Goal: Task Accomplishment & Management: Use online tool/utility

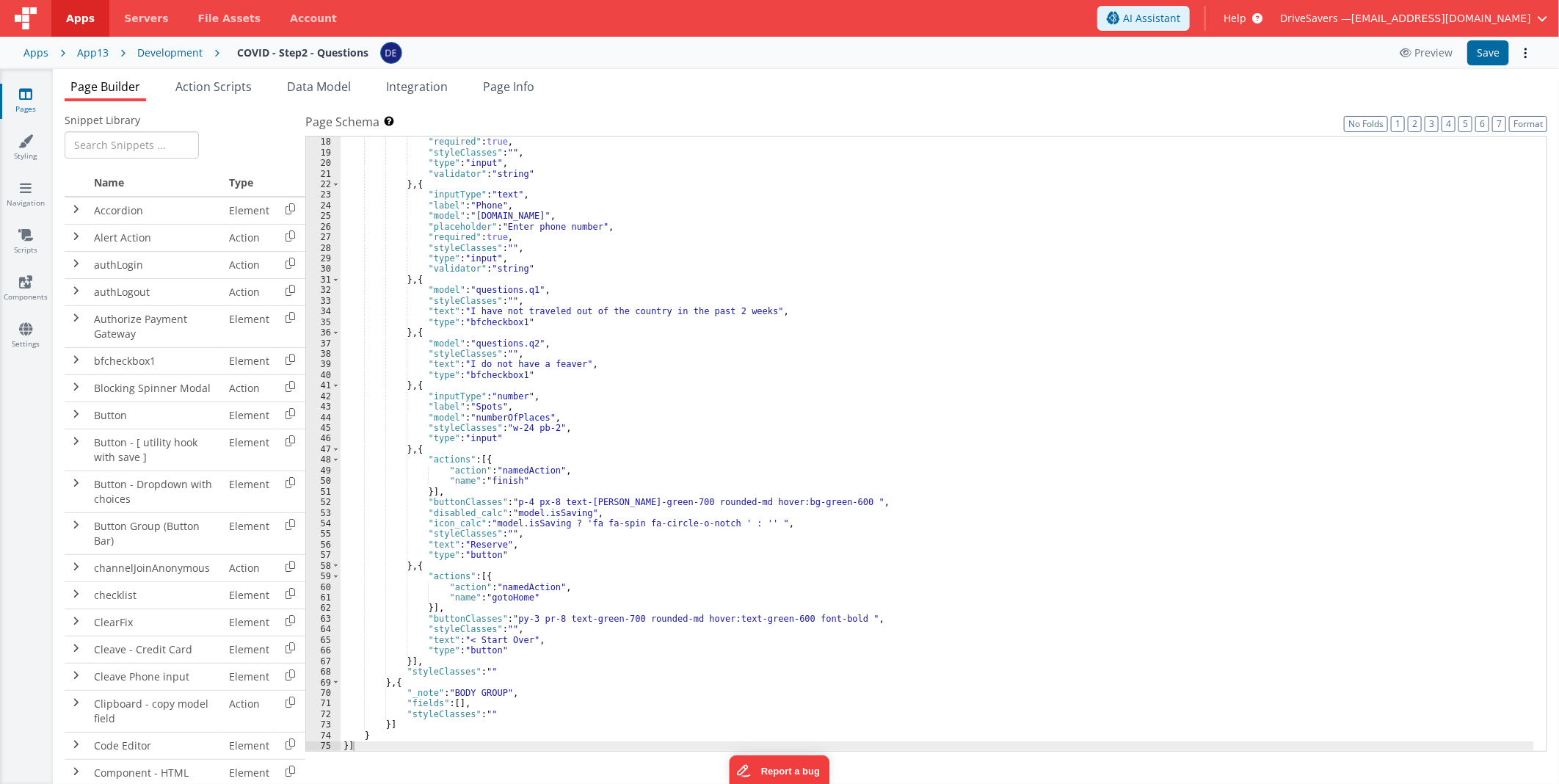
scroll to position [191, 0]
click at [35, 42] on div "Apps App13 Development COVID - Step2 - Questions Preview Save" at bounding box center [780, 53] width 1559 height 32
click at [34, 52] on div "Apps" at bounding box center [36, 53] width 25 height 15
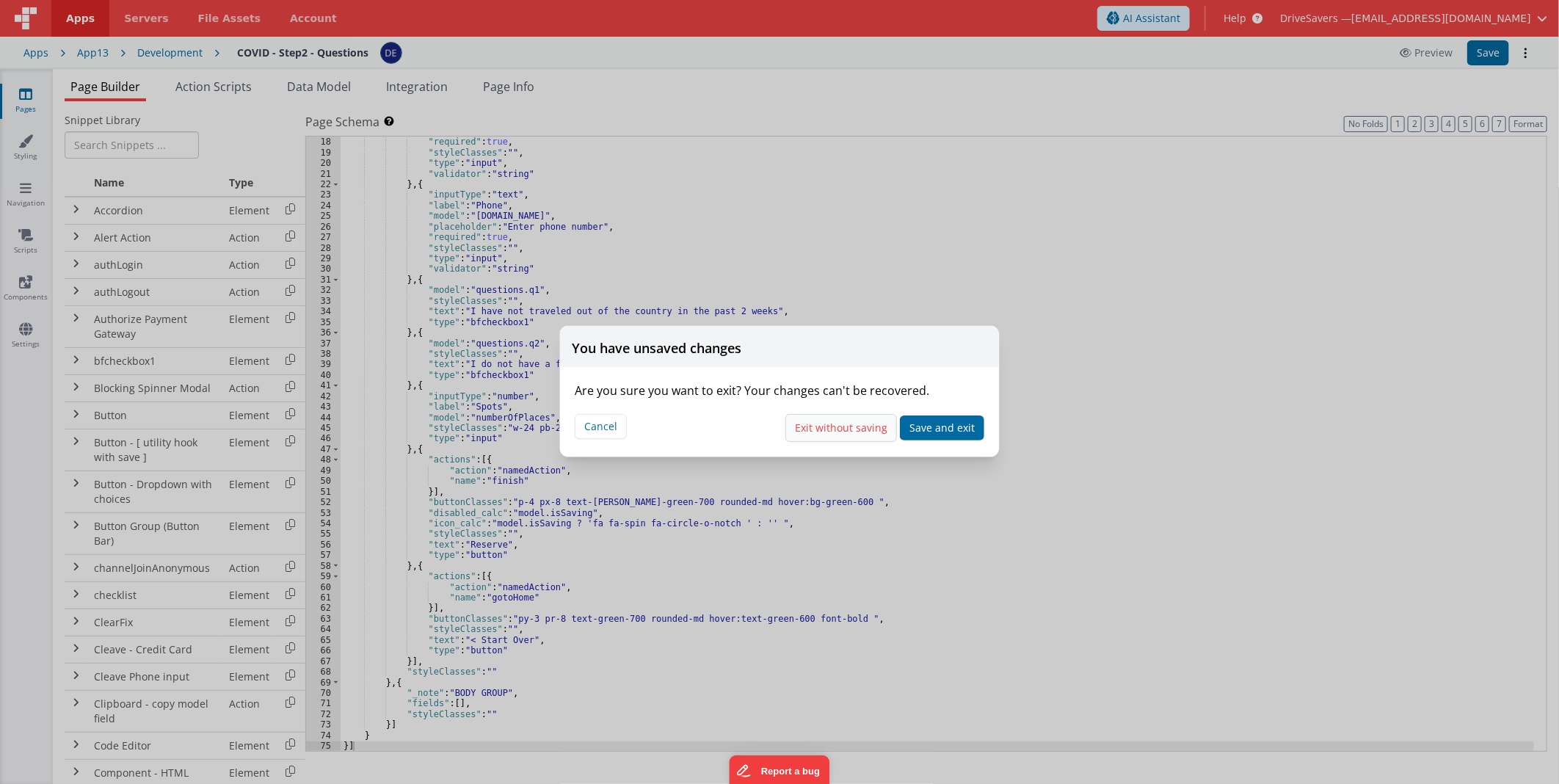
click at [816, 433] on button "Exit without saving" at bounding box center [841, 427] width 112 height 28
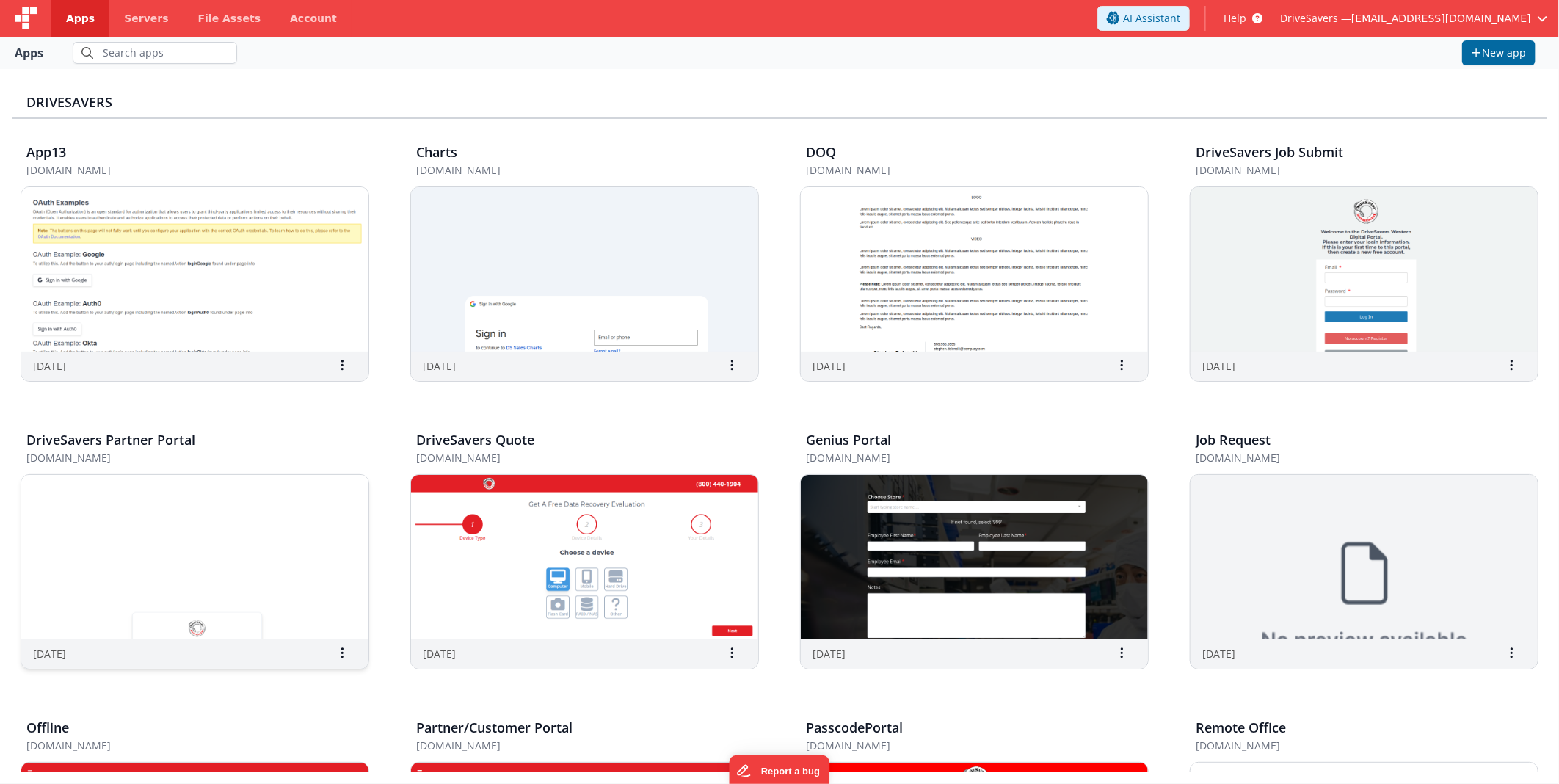
click at [233, 515] on img at bounding box center [195, 556] width 347 height 164
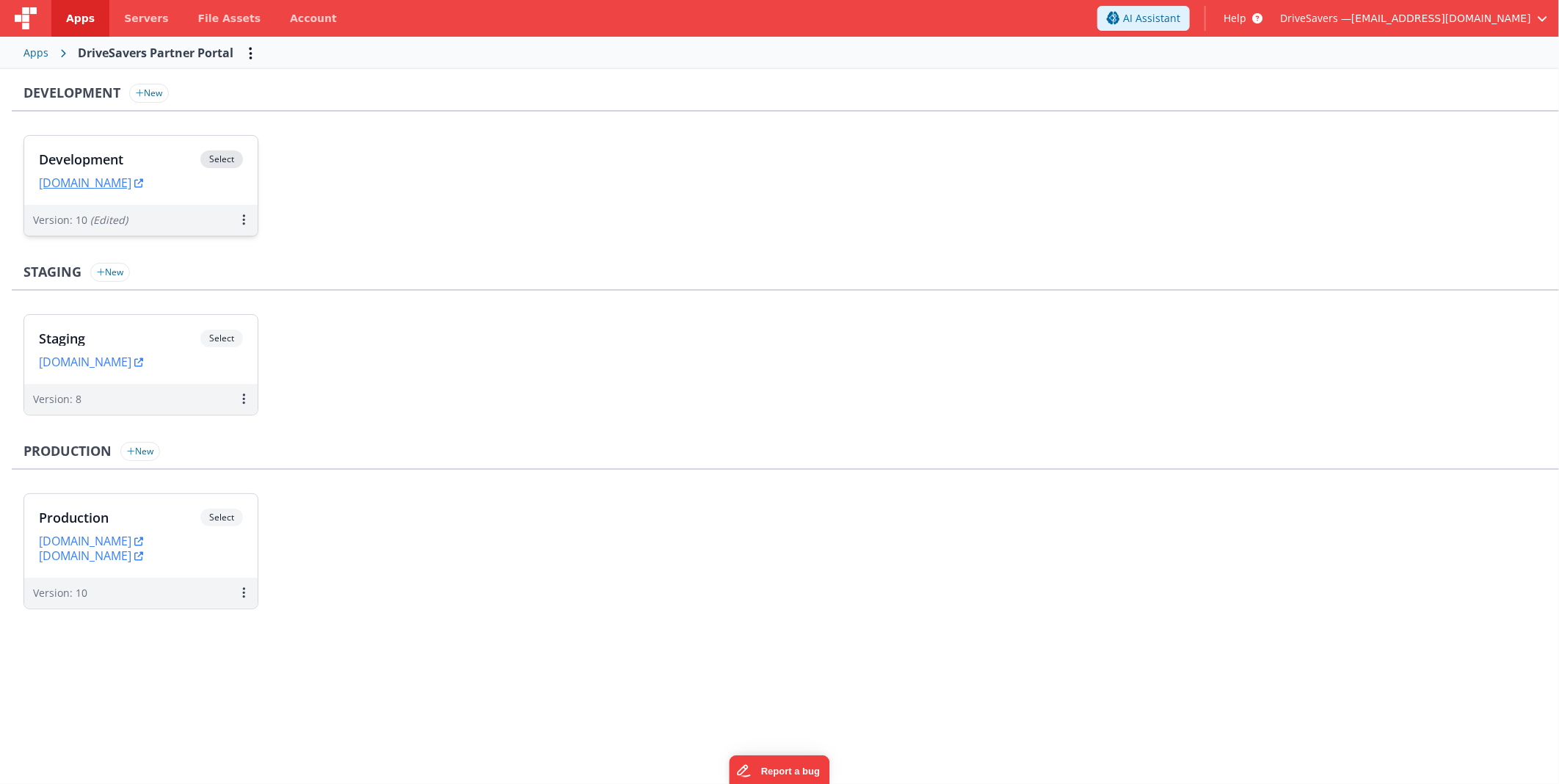
click at [125, 153] on h3 "Development" at bounding box center [120, 159] width 162 height 15
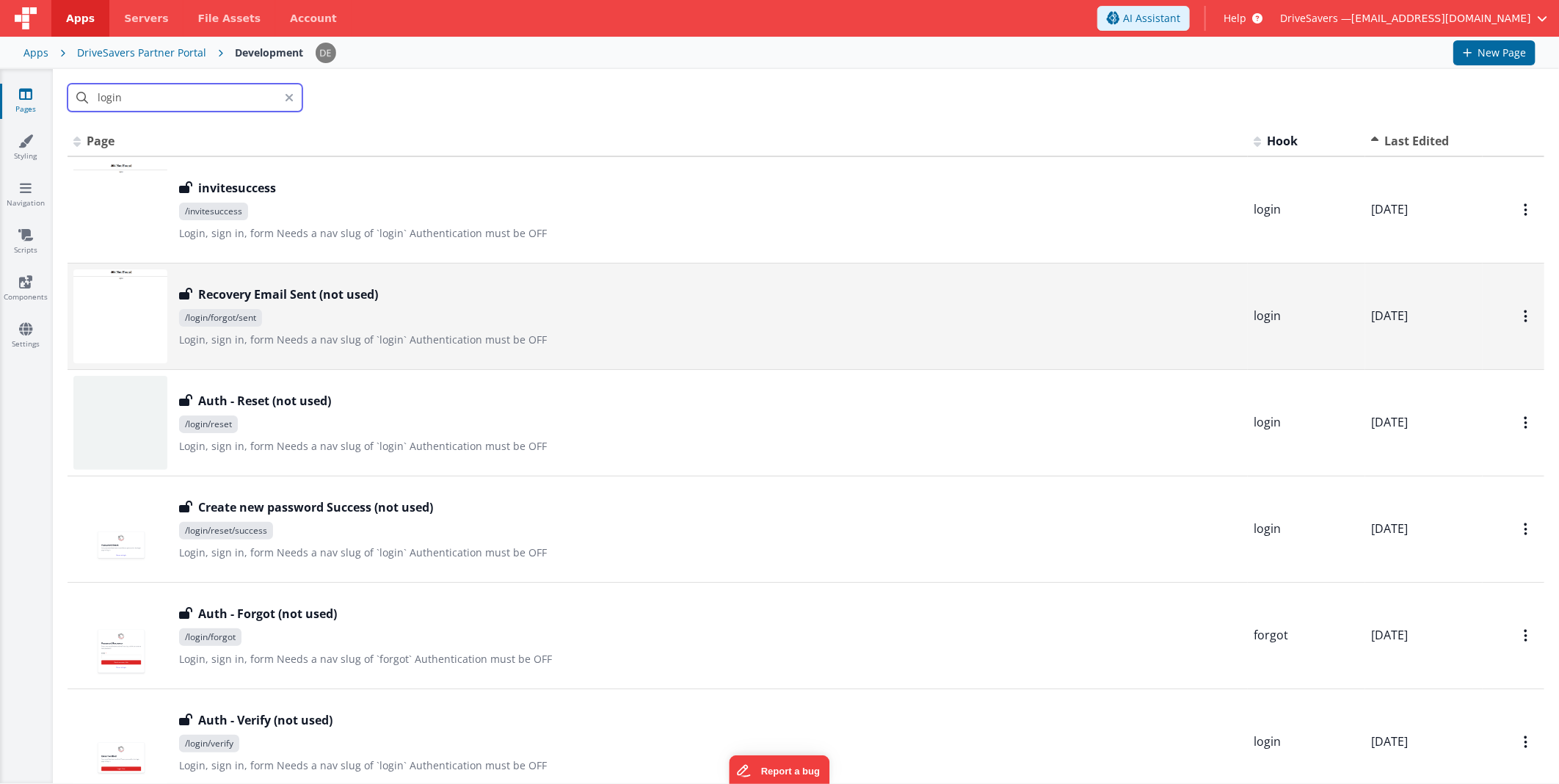
scroll to position [488, 0]
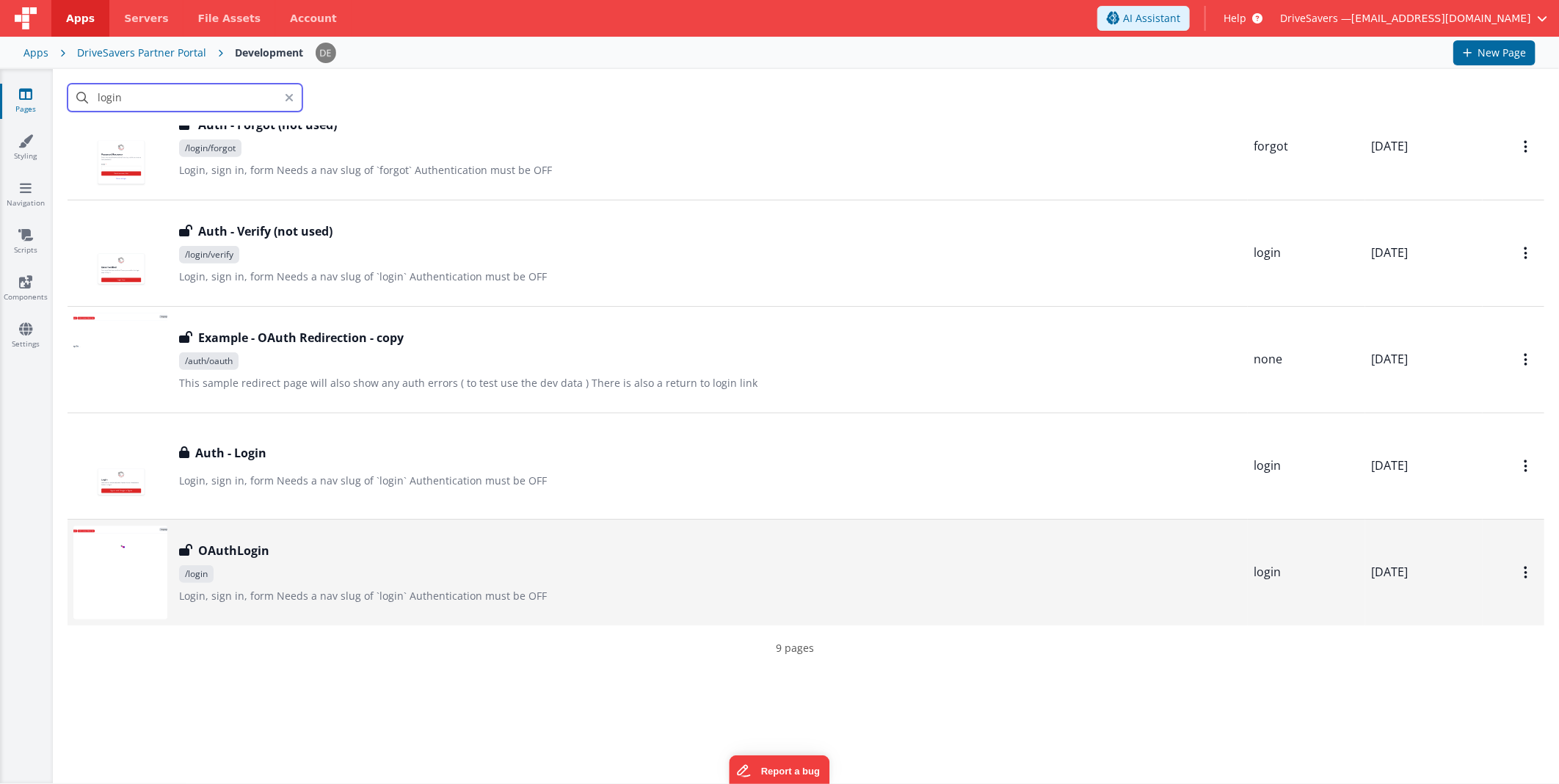
type input "login"
click at [423, 522] on td "OAuthLogin OAuthLogin /login Login, sign in, formNeeds a nav slug of `login`A…" at bounding box center [657, 571] width 1180 height 106
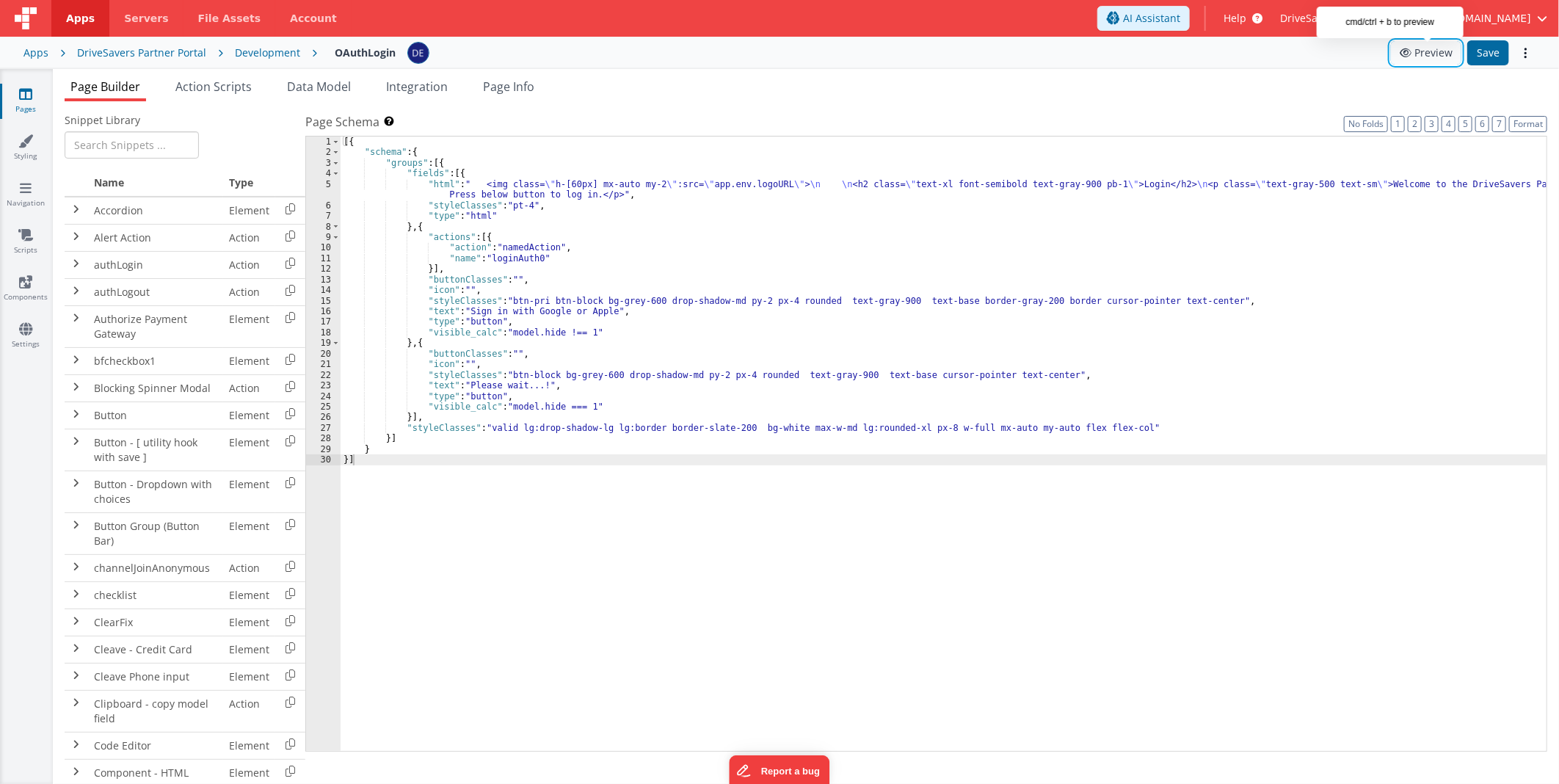
click at [1432, 53] on button "Preview" at bounding box center [1426, 53] width 70 height 23
click at [494, 255] on div "[{ "schema" : { "groups" : [{ "fields" : [{ "html" : " <img class= \" h-[60px] …" at bounding box center [943, 454] width 1206 height 636
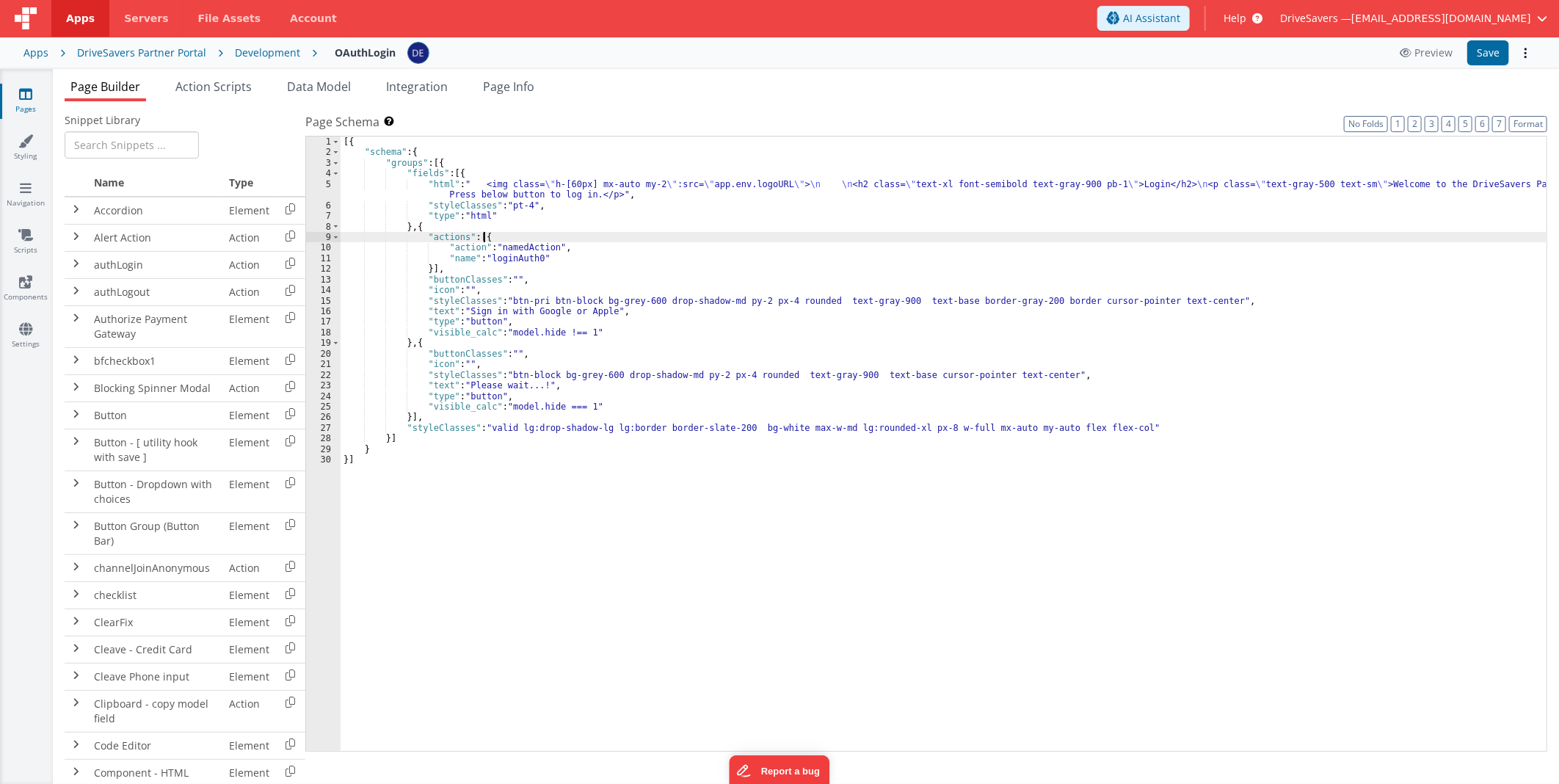
click at [494, 238] on div "[{ "schema" : { "groups" : [{ "fields" : [{ "html" : " <img class= \" h-[60px] …" at bounding box center [943, 454] width 1206 height 636
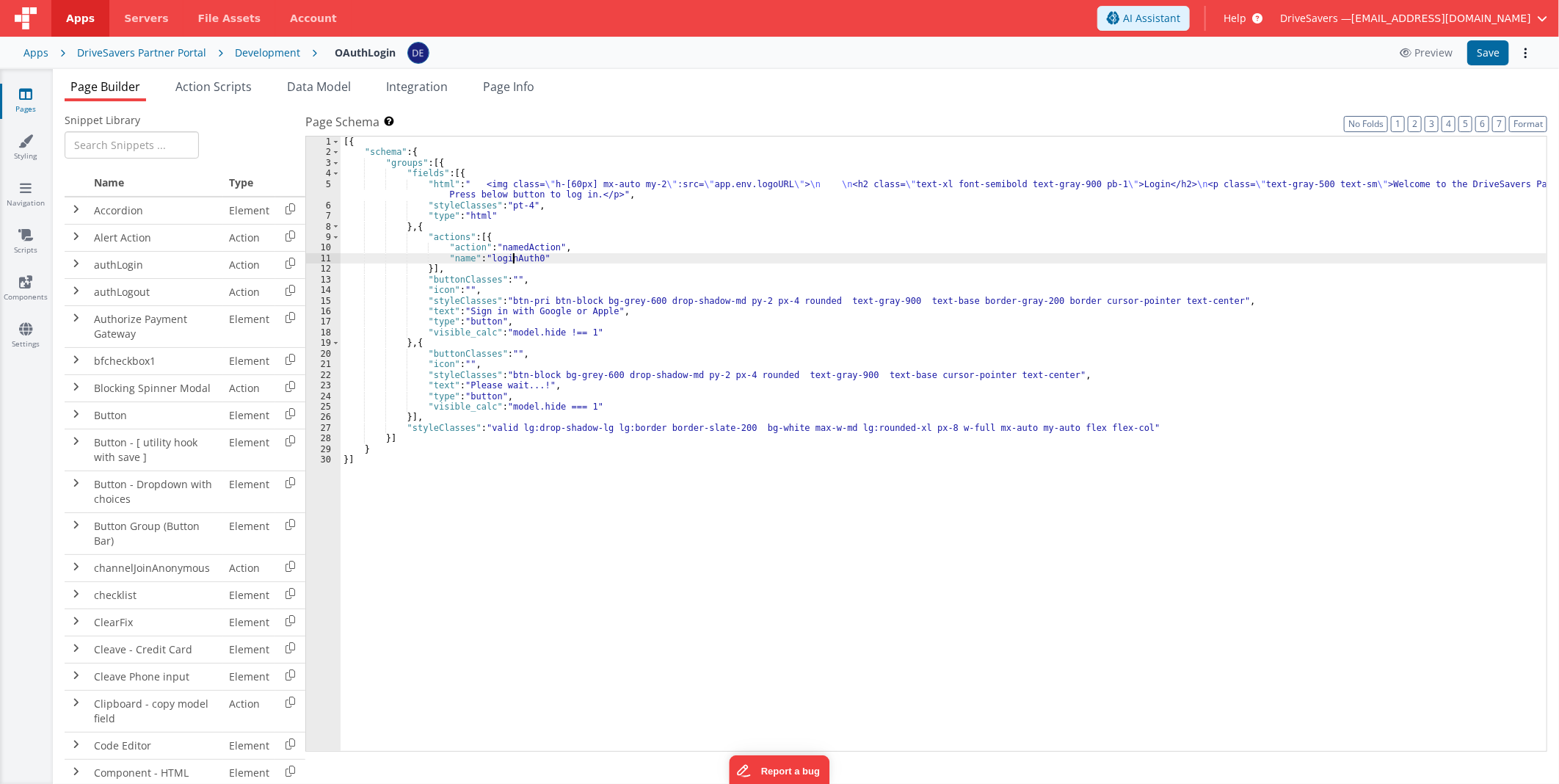
click at [512, 254] on div "[{ "schema" : { "groups" : [{ "fields" : [{ "html" : " <img class= \" h-[60px] …" at bounding box center [943, 454] width 1206 height 636
click at [197, 87] on span "Action Scripts" at bounding box center [213, 87] width 76 height 17
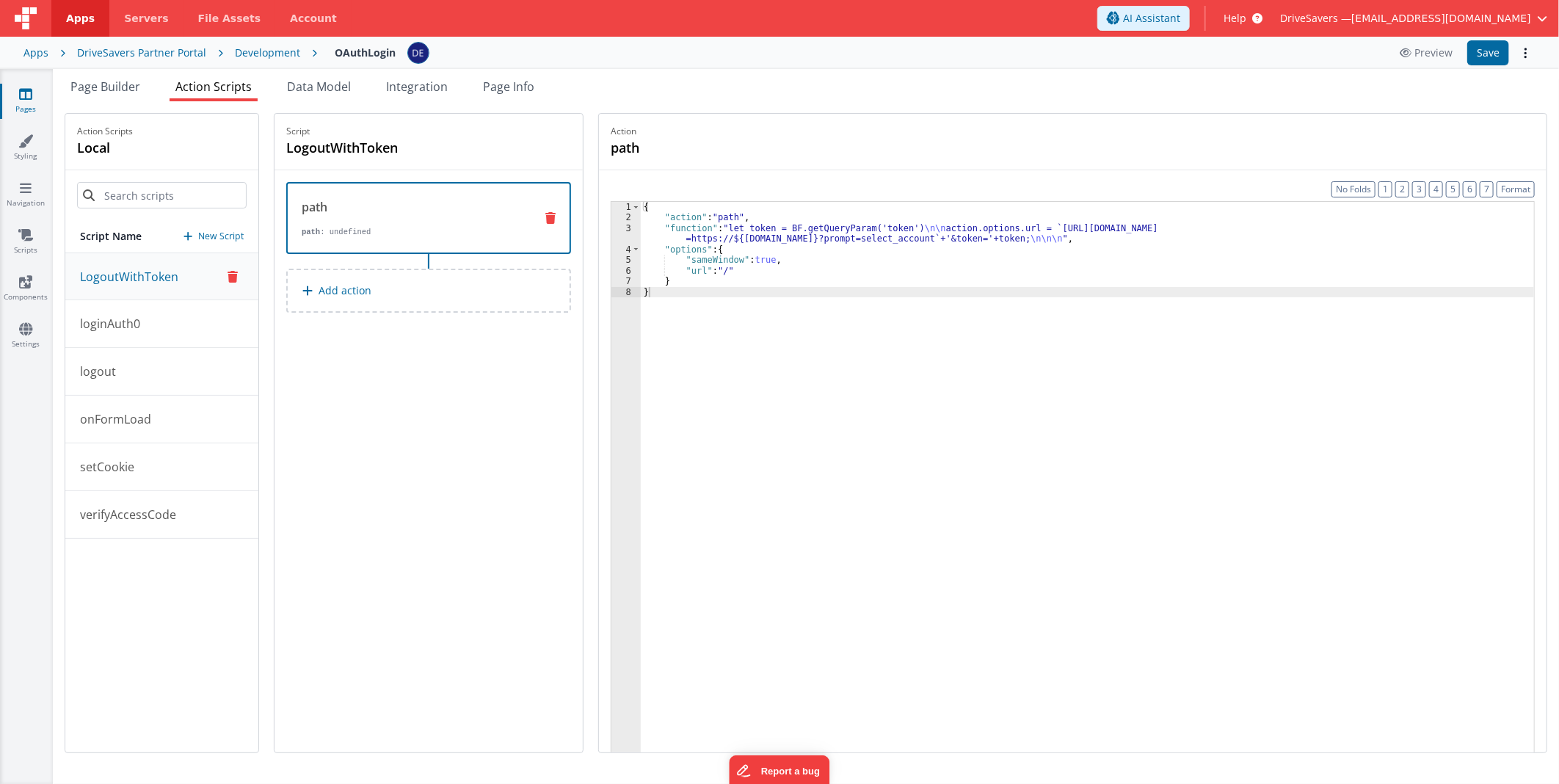
click at [769, 233] on div "{ "action" : "path" , "function" : "let token = BF.getQueryParam('token') \n\n …" at bounding box center [1087, 510] width 893 height 617
click at [147, 419] on p "onFormLoad" at bounding box center [111, 419] width 80 height 18
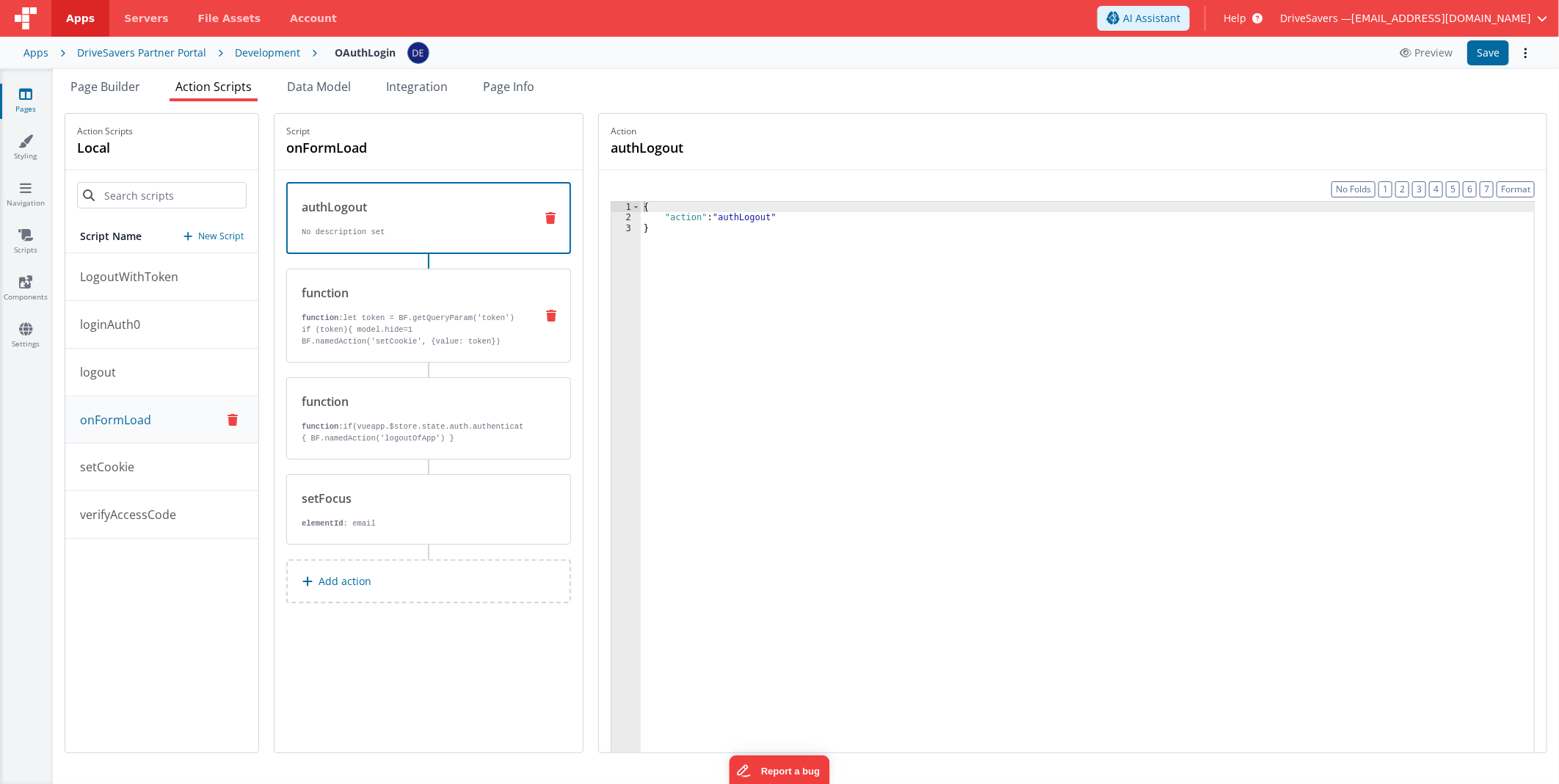
click at [425, 330] on p "if (token){ model.hide=1 BF.namedAction('setCookie', {value: token}) BF.namedAc…" at bounding box center [413, 341] width 222 height 35
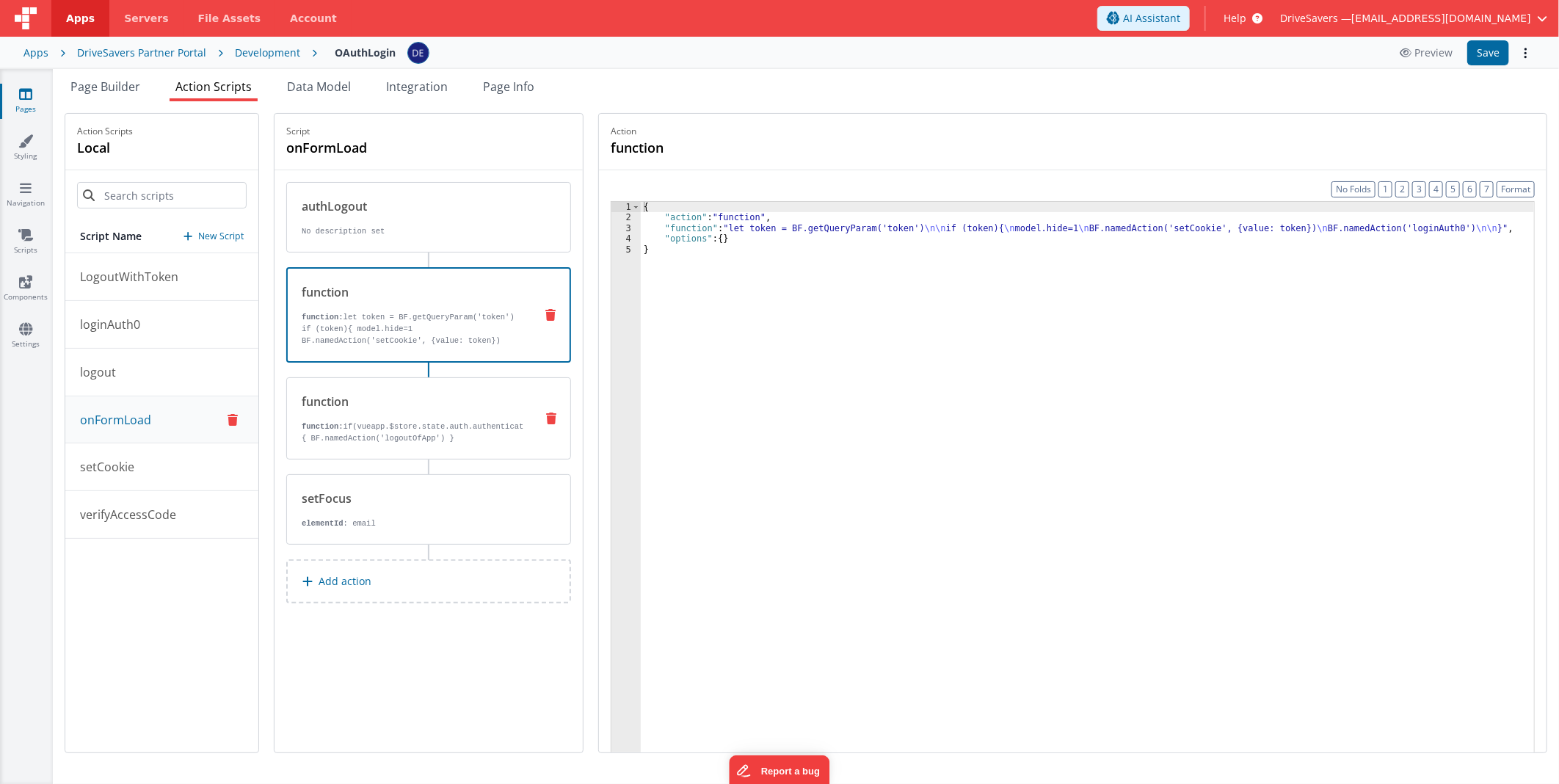
click at [431, 415] on div "function function: if(vueapp.$store.state.auth.authenticated){ BF.namedAction('…" at bounding box center [405, 418] width 236 height 52
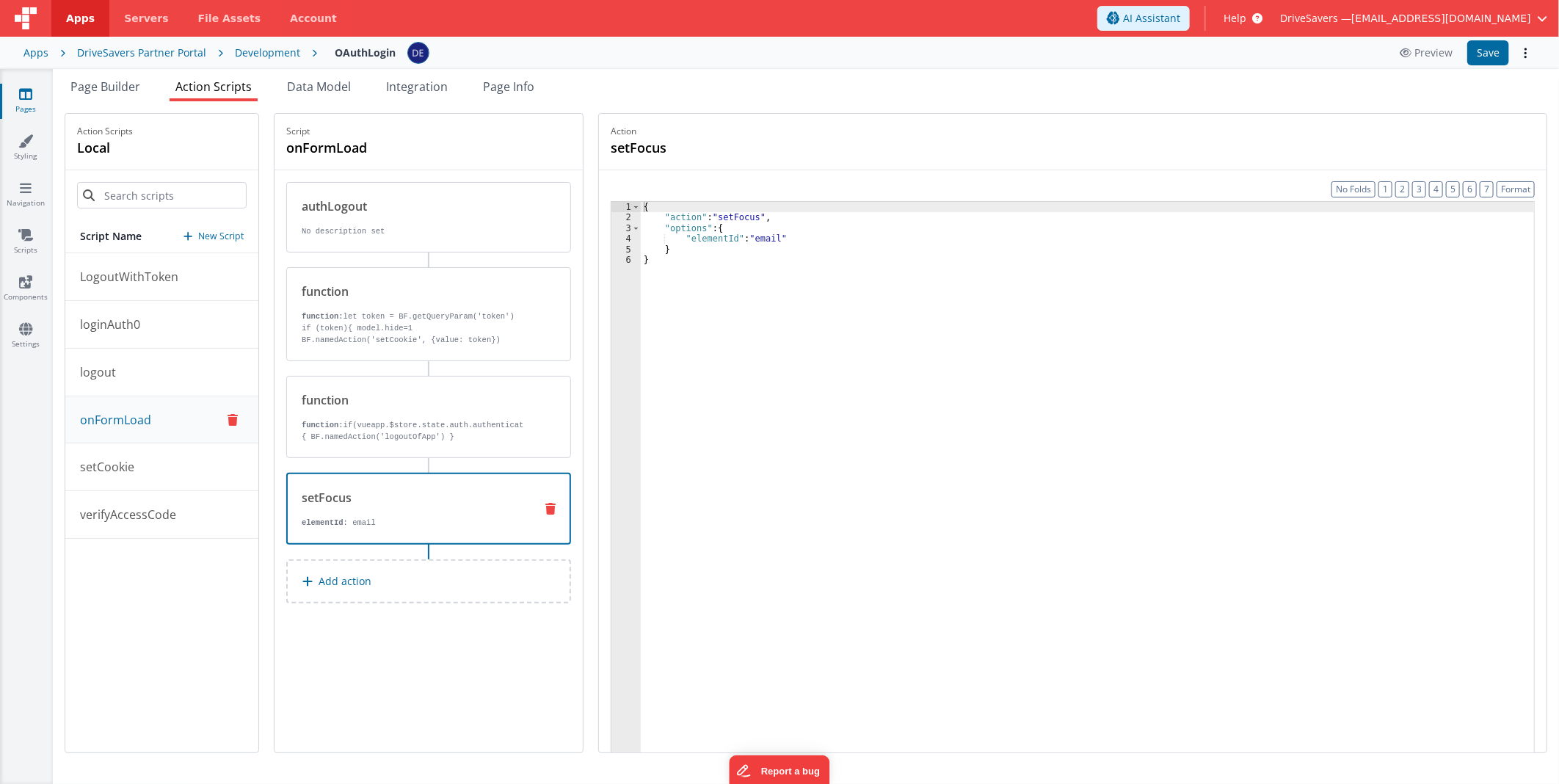
click at [415, 497] on div "setFocus" at bounding box center [412, 497] width 221 height 18
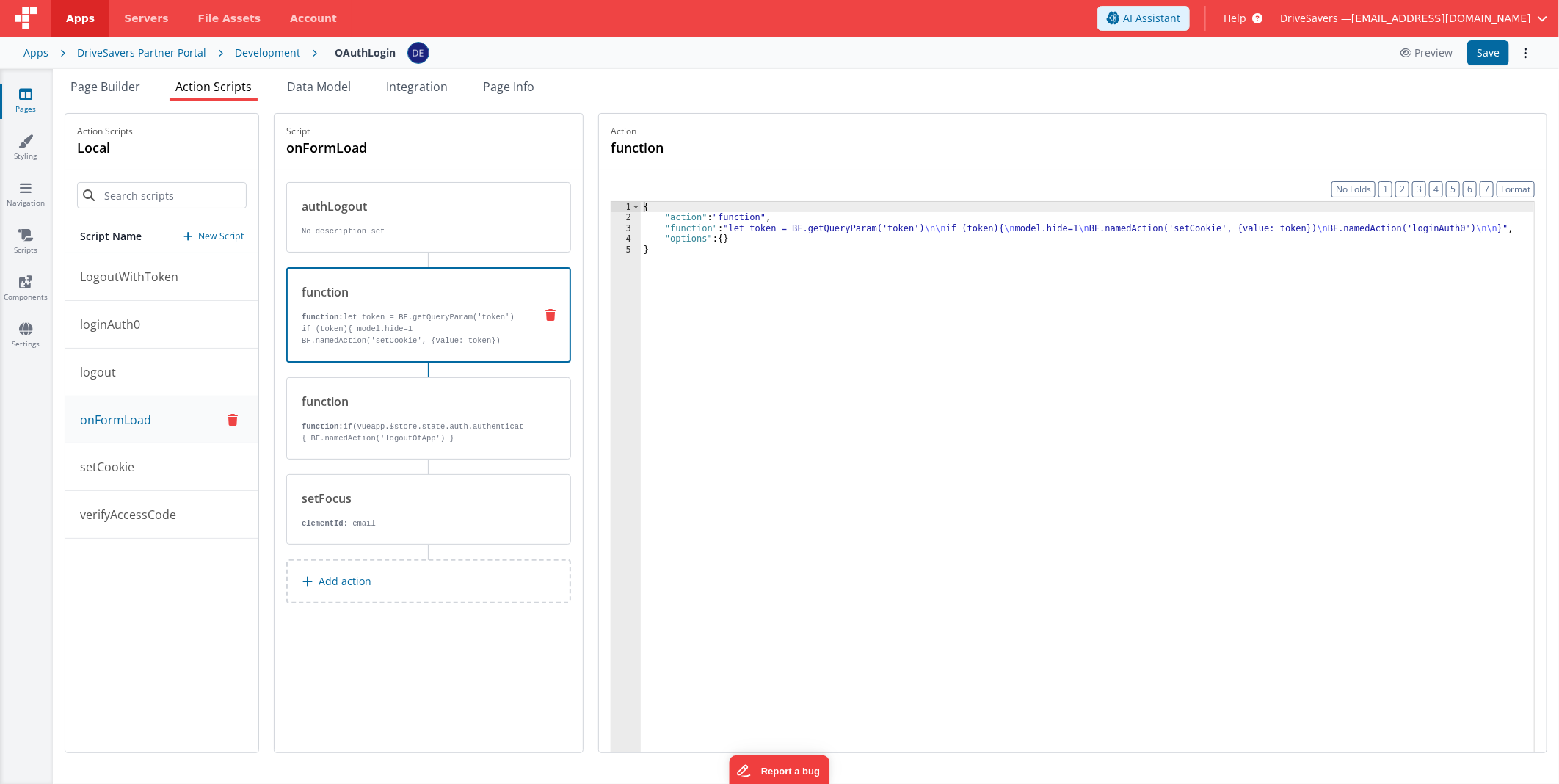
click at [449, 335] on p "if (token){ model.hide=1 BF.namedAction('setCookie', {value: token}) BF.namedAc…" at bounding box center [412, 340] width 221 height 35
click at [894, 226] on div "{ "action" : "function" , "function" : "let token = BF.getQueryParam('token') \…" at bounding box center [1087, 510] width 893 height 617
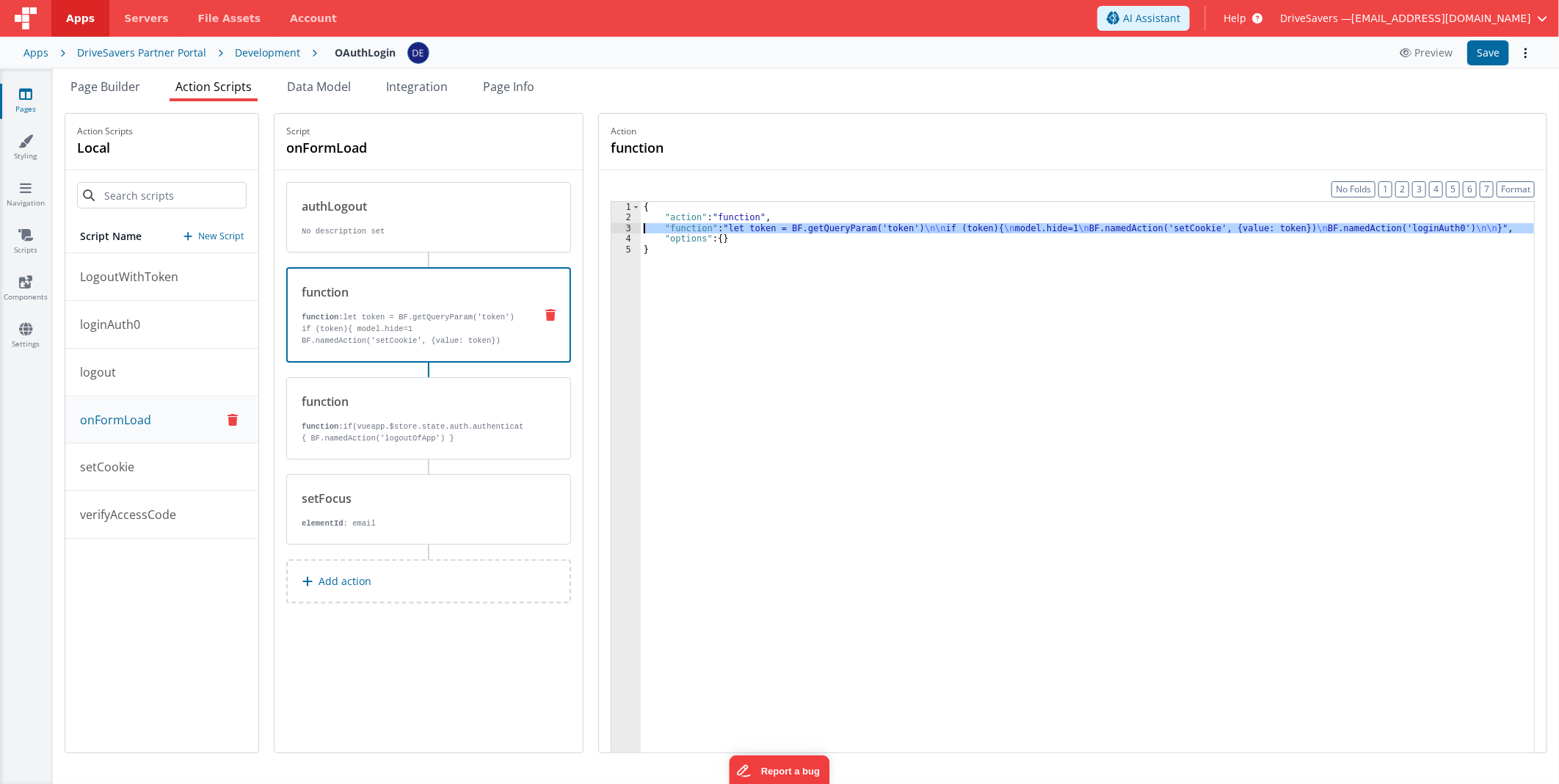
click at [627, 229] on div "3" at bounding box center [626, 228] width 29 height 11
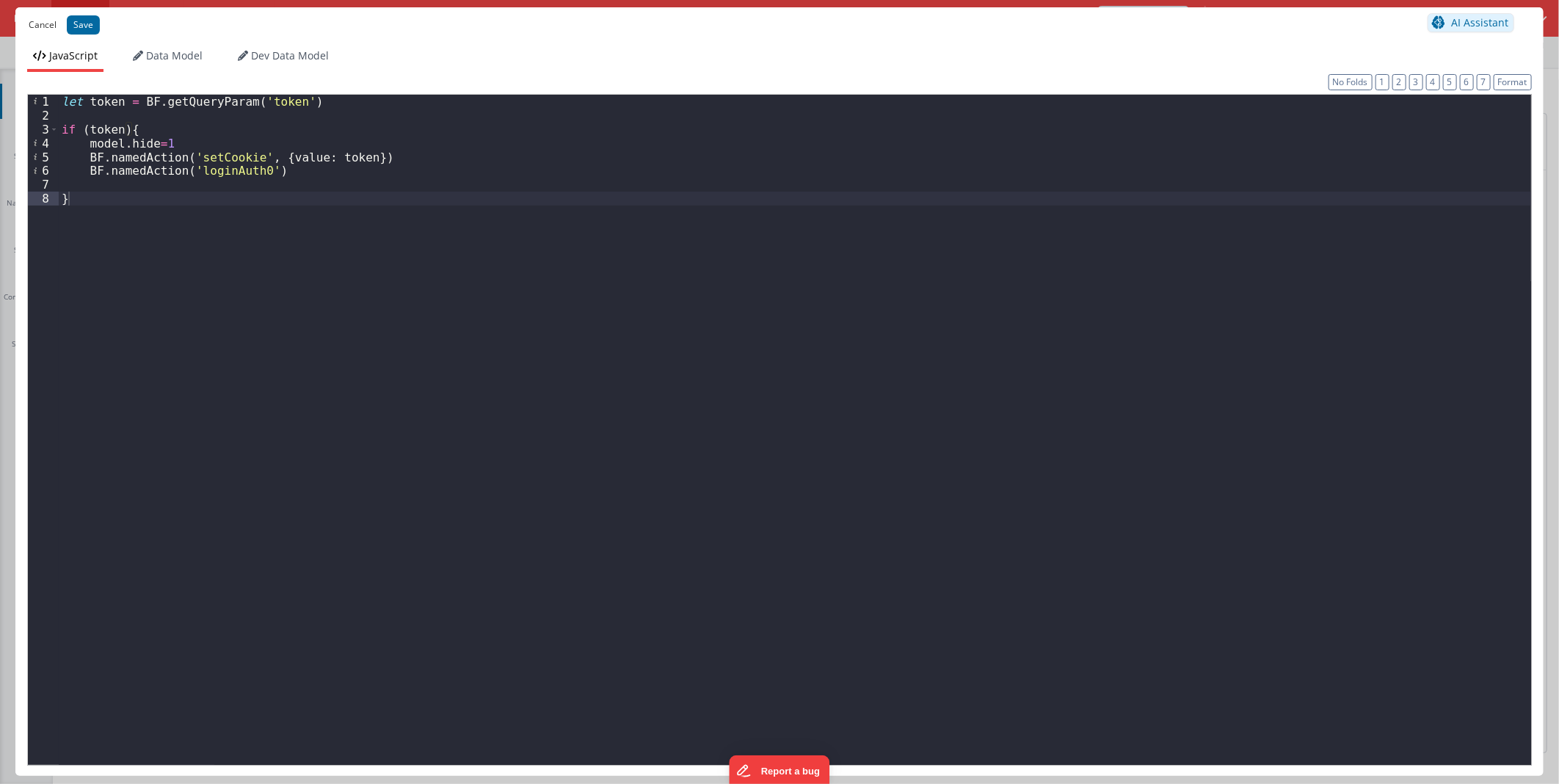
click at [39, 26] on button "Cancel" at bounding box center [43, 24] width 43 height 20
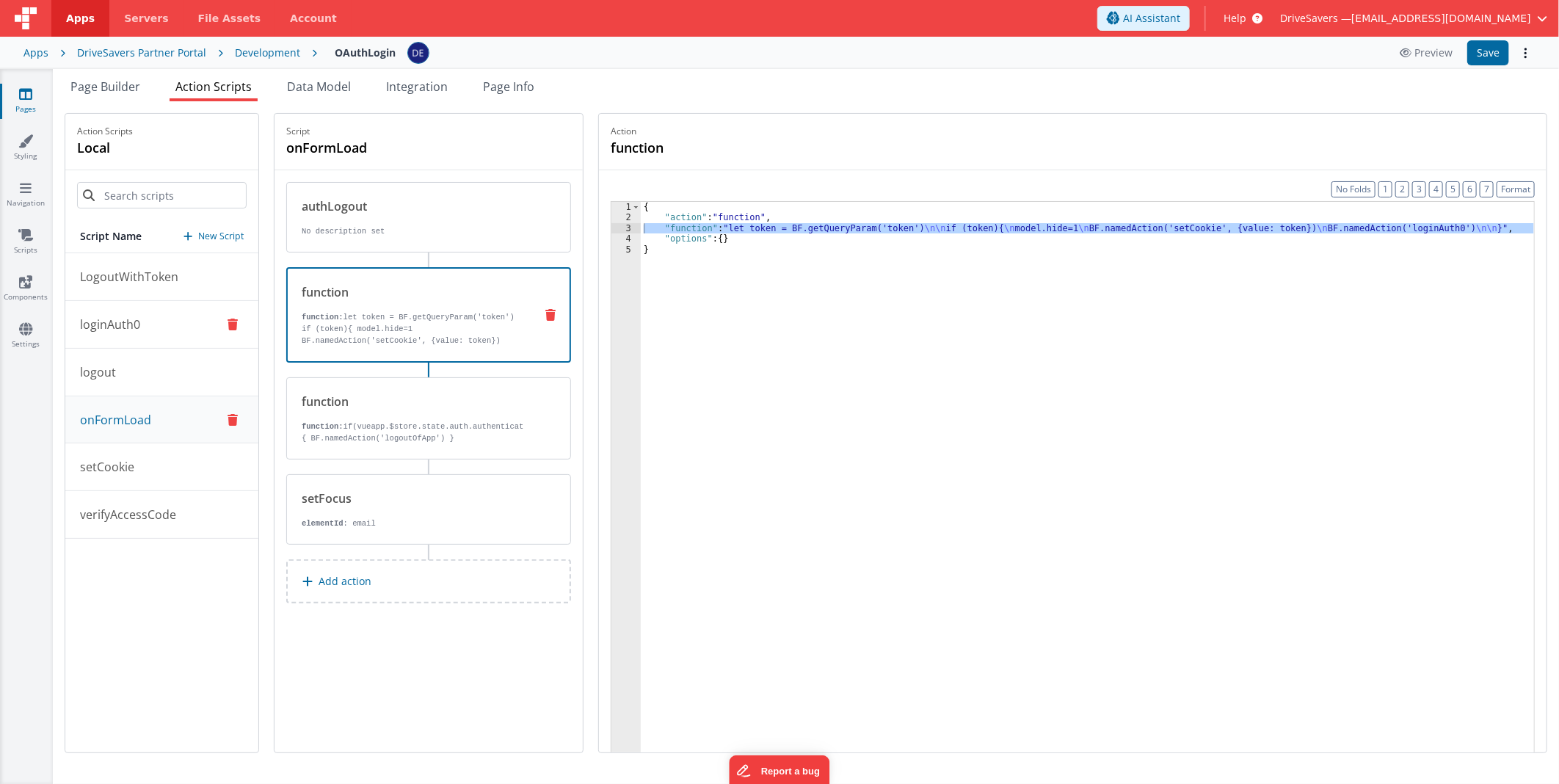
click at [158, 316] on button "loginAuth0" at bounding box center [162, 324] width 193 height 48
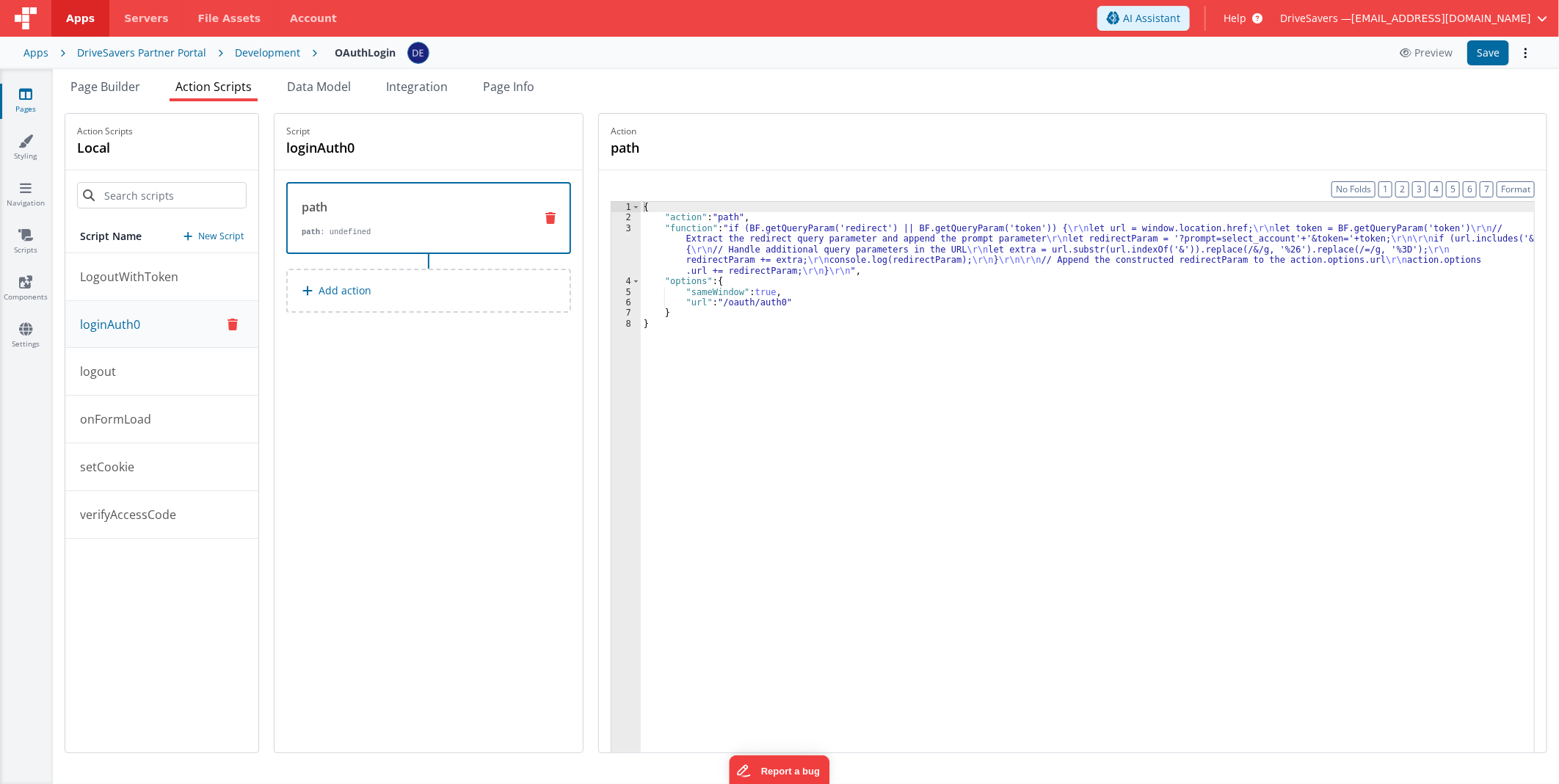
click at [863, 245] on div "{ "action" : "path" , "function" : "if (BF.getQueryParam('redirect') || BF.getQ…" at bounding box center [1087, 510] width 893 height 617
click at [640, 251] on div "3" at bounding box center [626, 249] width 29 height 53
click at [635, 250] on div "3" at bounding box center [626, 249] width 29 height 53
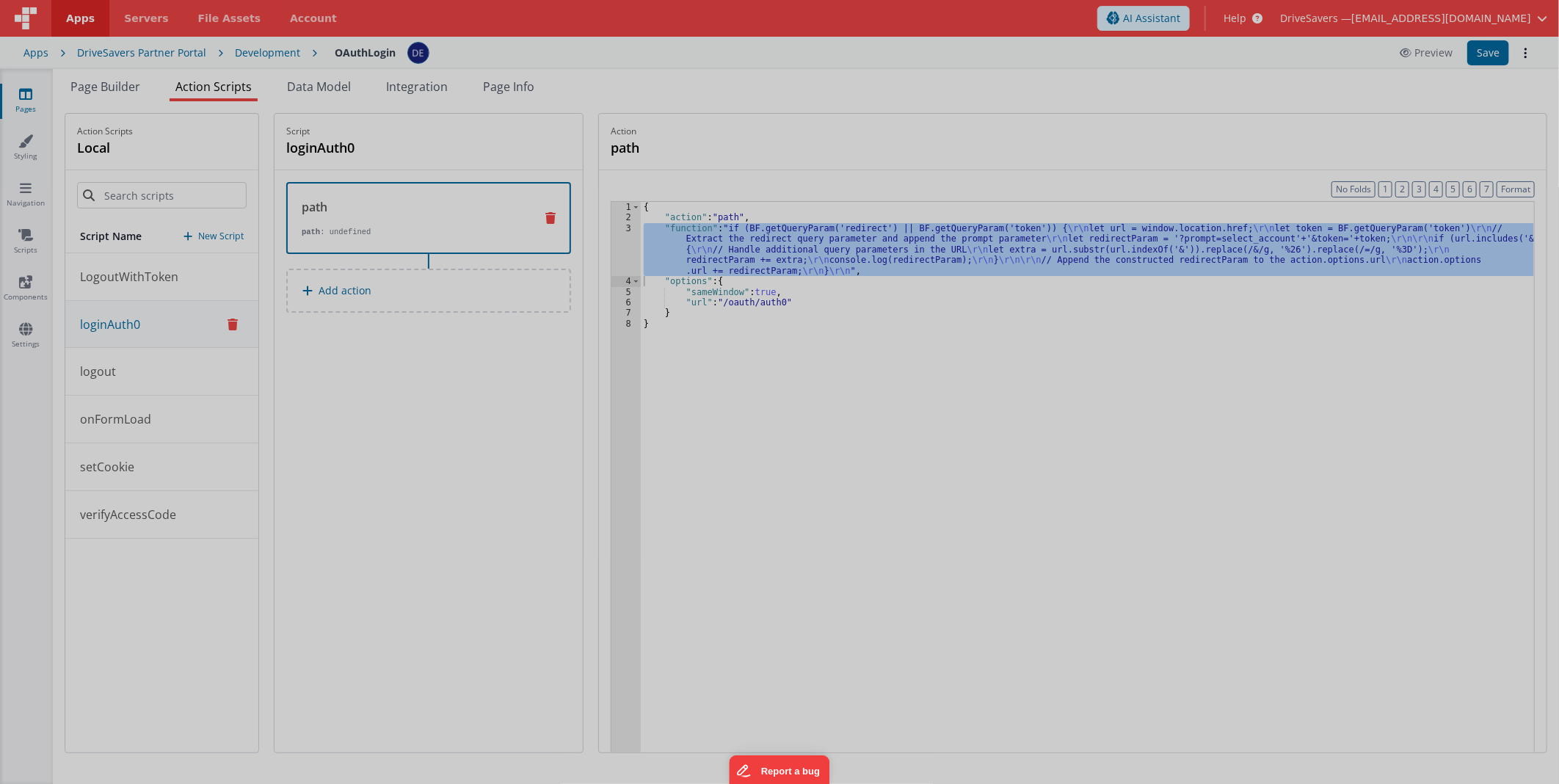
click at [635, 250] on div at bounding box center [780, 392] width 1559 height 784
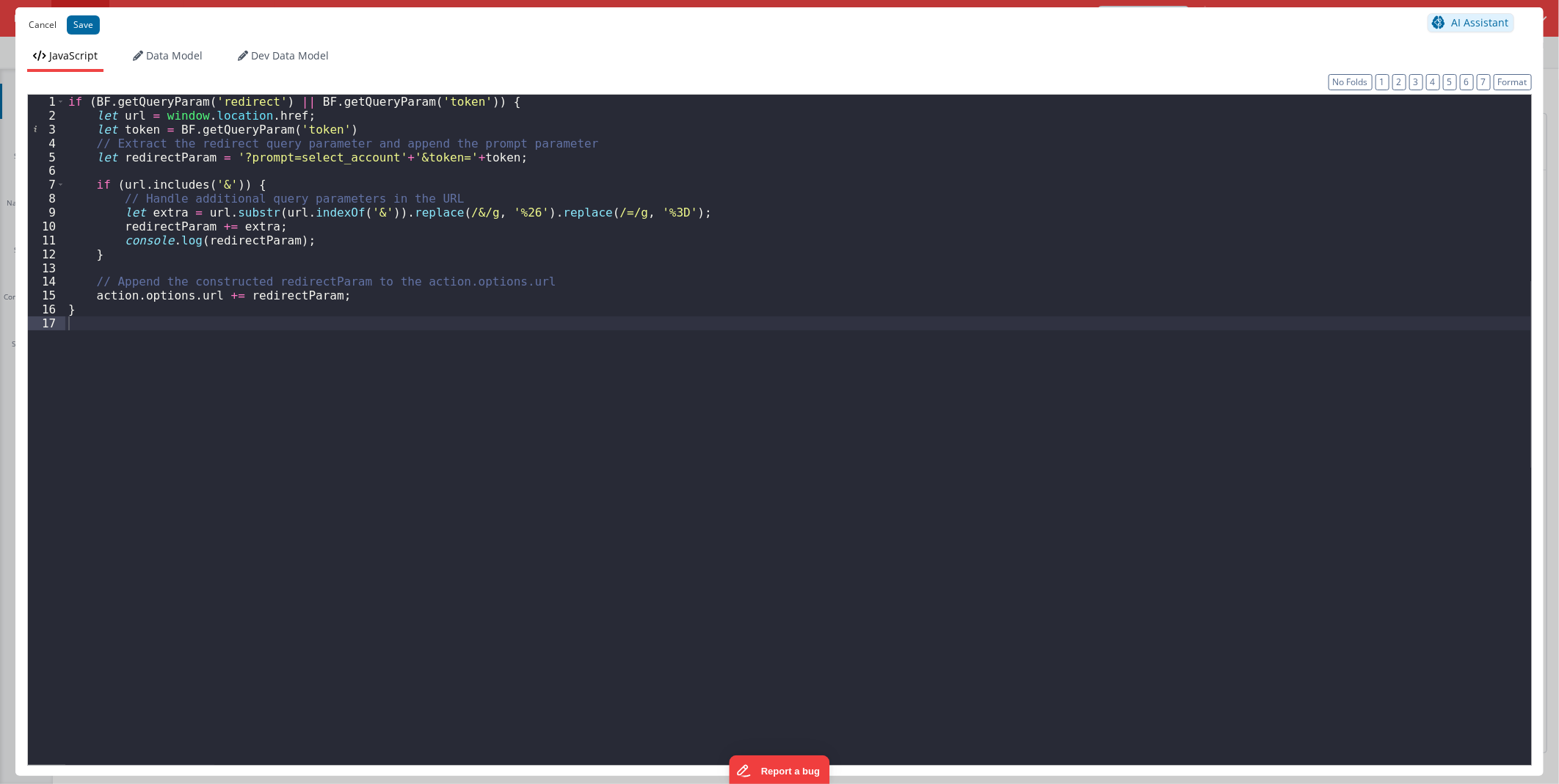
click at [33, 20] on button "Cancel" at bounding box center [43, 24] width 43 height 20
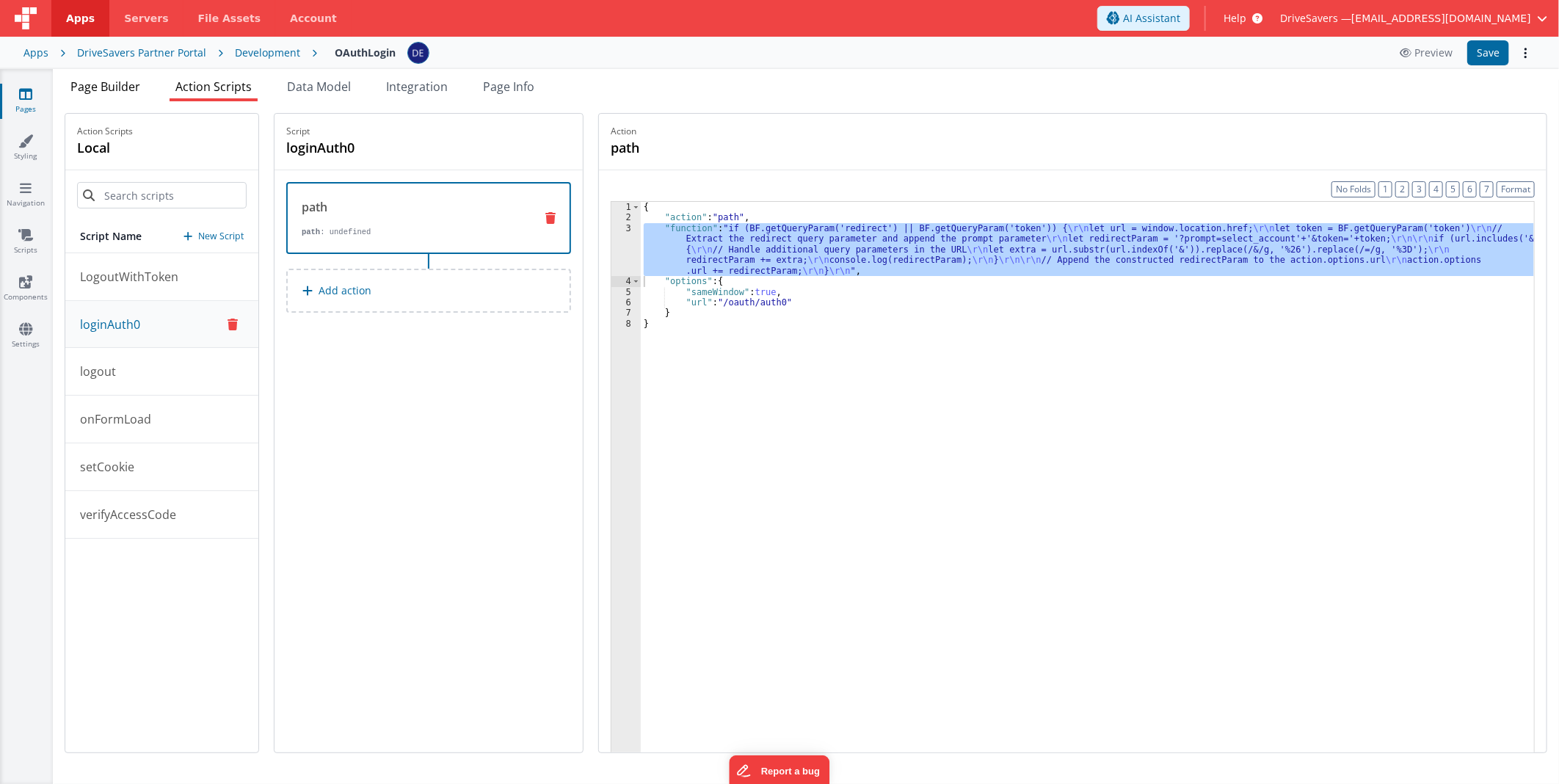
click at [120, 89] on span "Page Builder" at bounding box center [105, 87] width 70 height 17
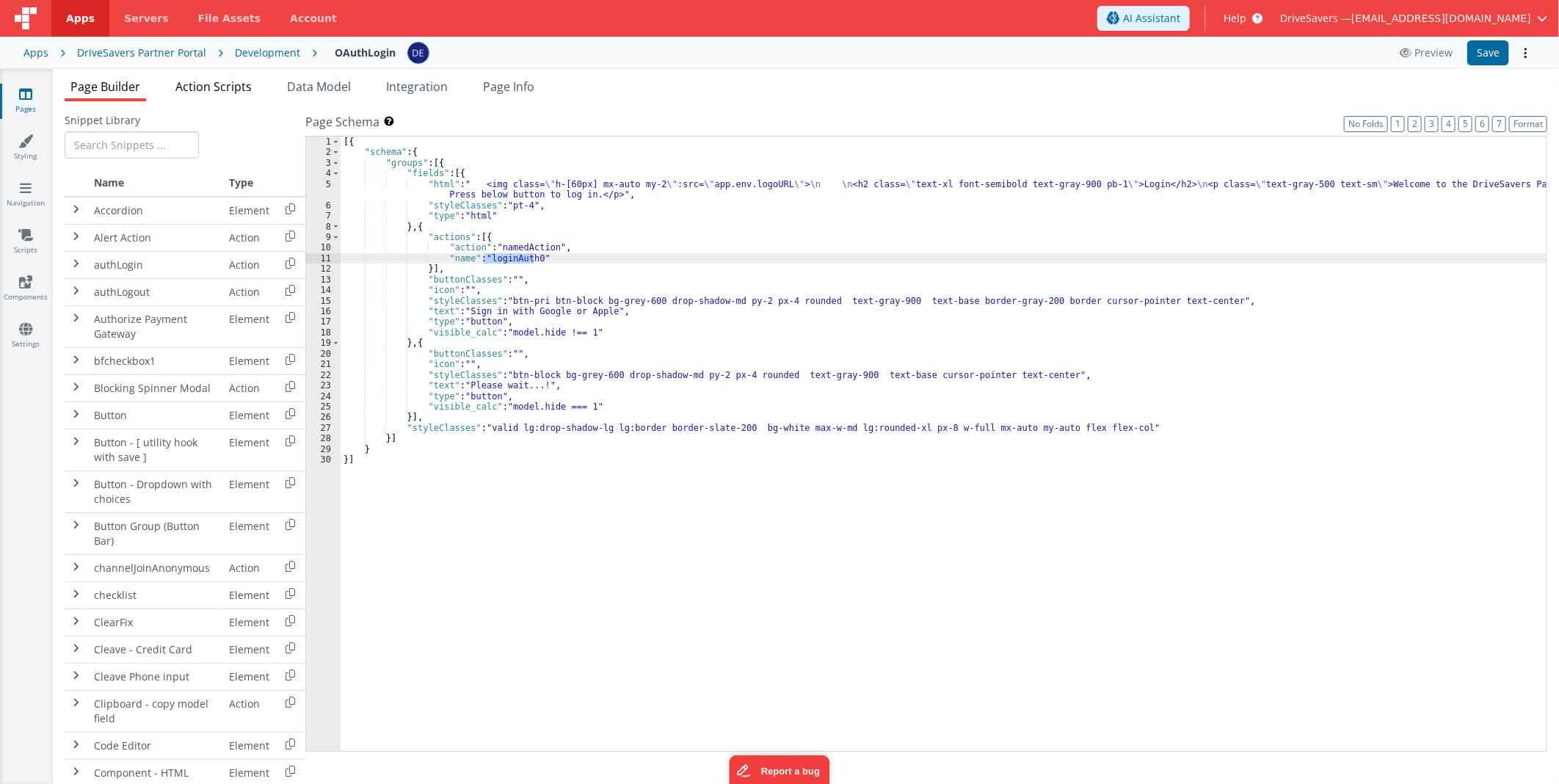
click at [207, 84] on span "Action Scripts" at bounding box center [213, 87] width 76 height 17
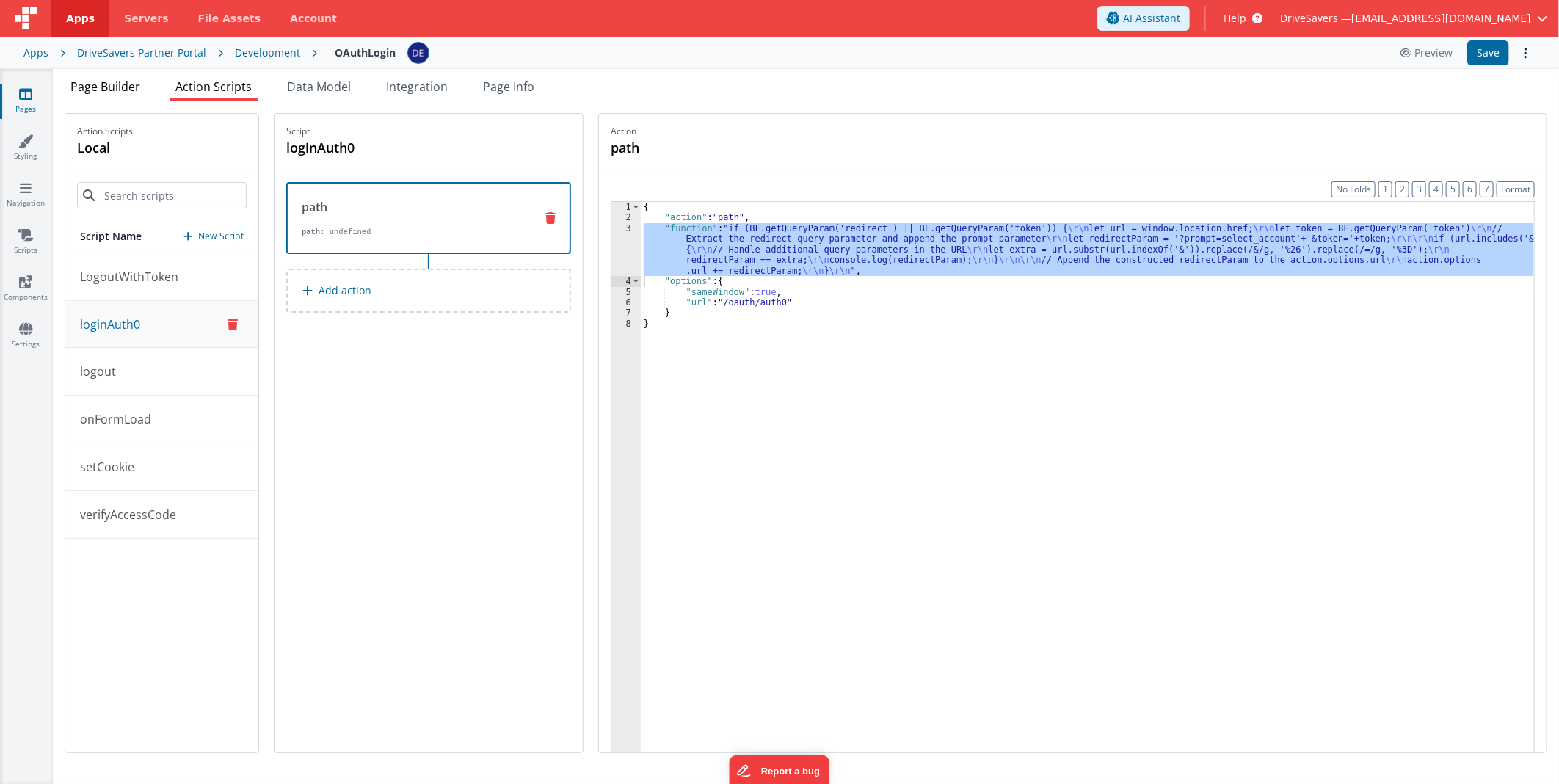
click at [115, 91] on span "Page Builder" at bounding box center [105, 87] width 70 height 17
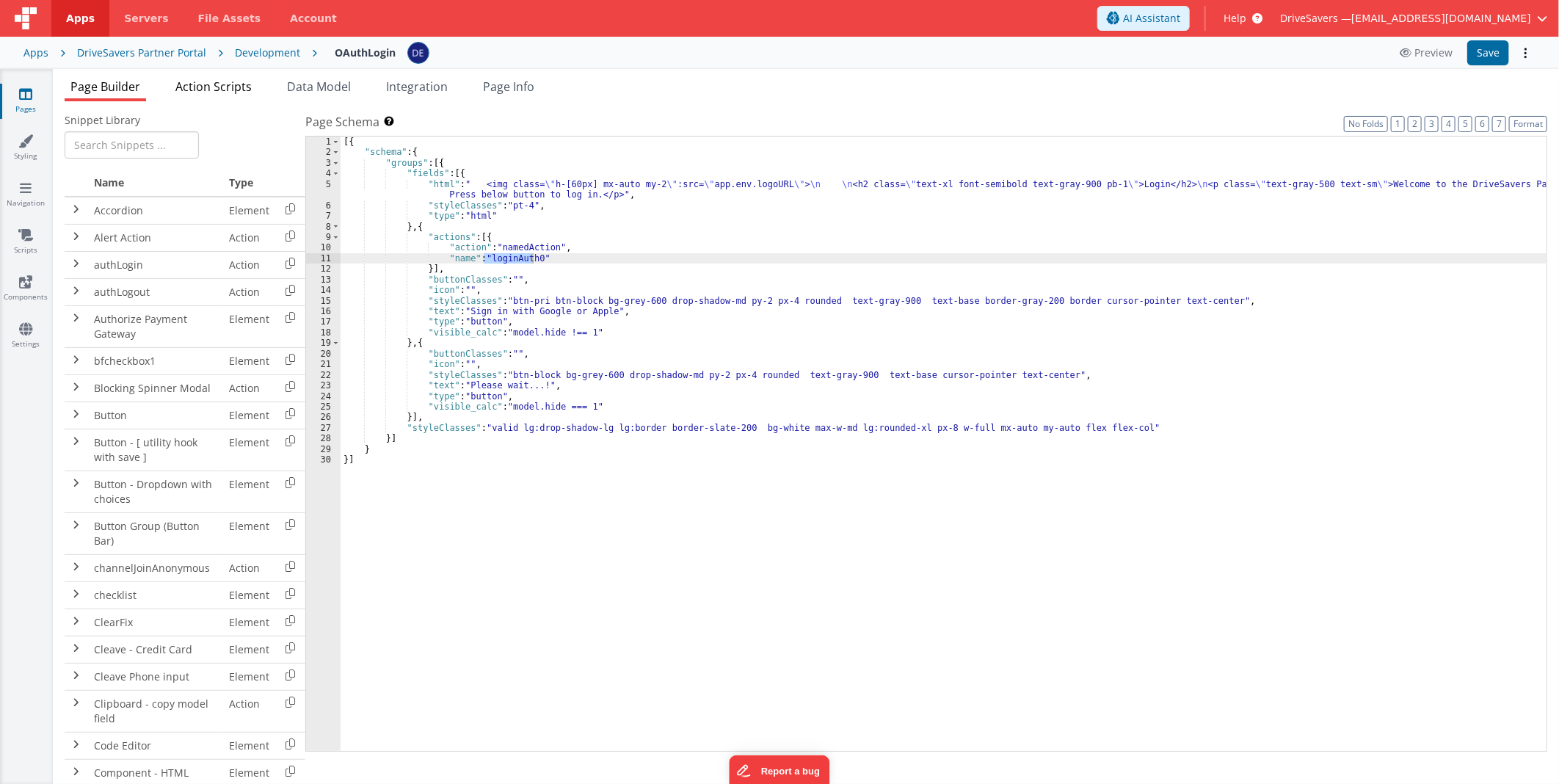
click at [214, 89] on span "Action Scripts" at bounding box center [213, 87] width 76 height 17
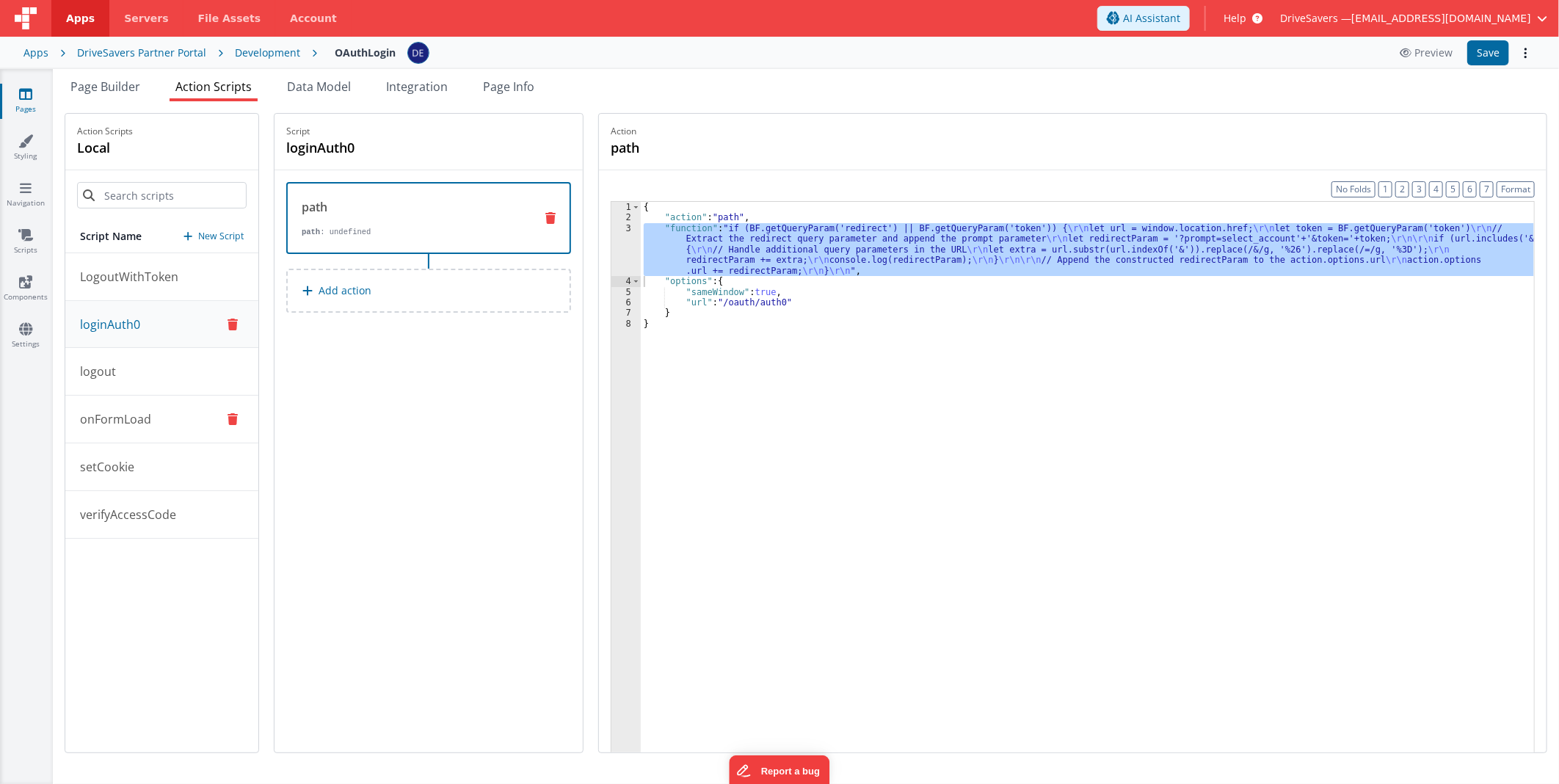
click at [145, 427] on p "onFormLoad" at bounding box center [111, 419] width 80 height 18
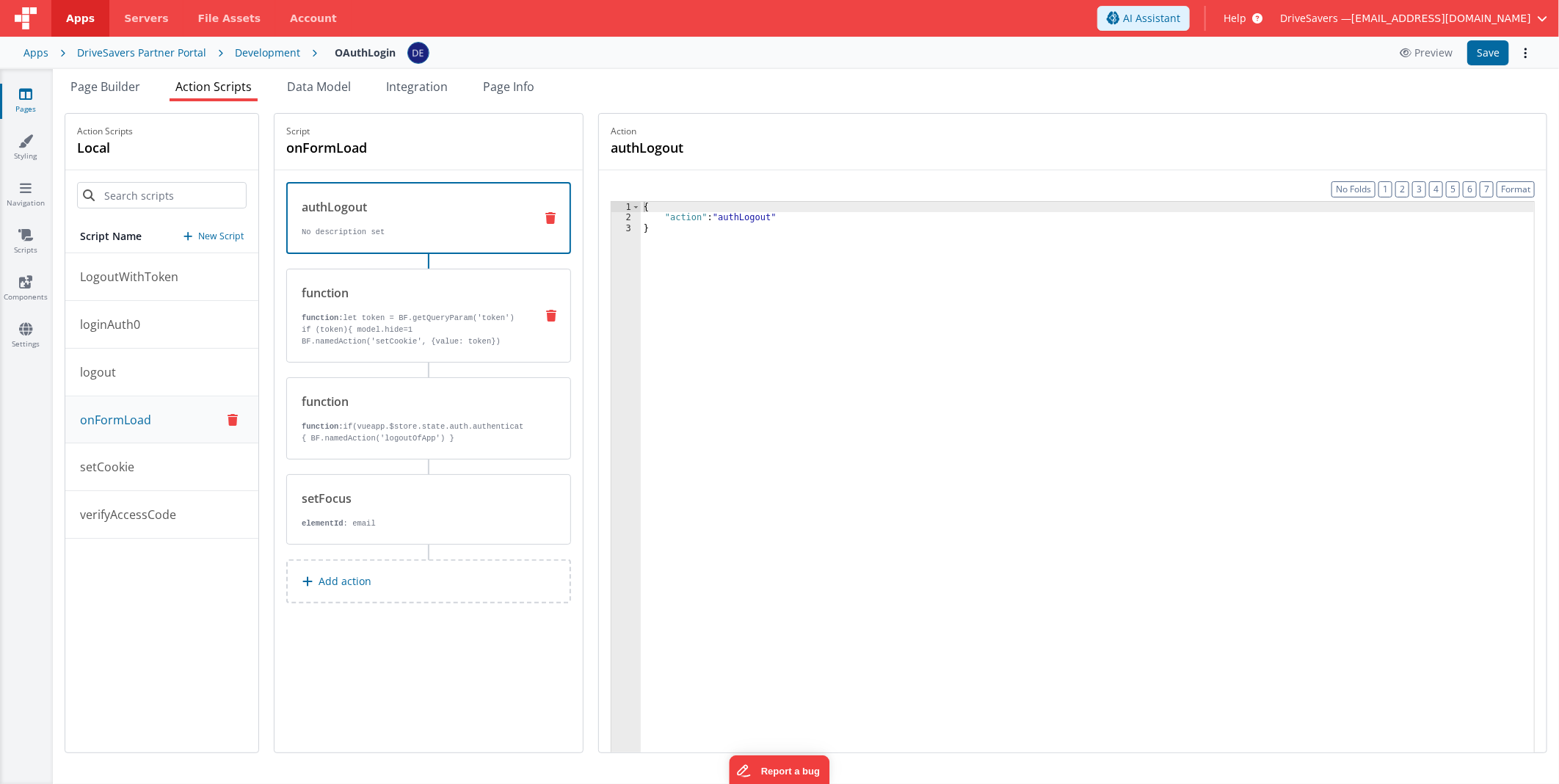
click at [442, 317] on p "function: let token = BF.getQueryParam('token')" at bounding box center [413, 318] width 222 height 12
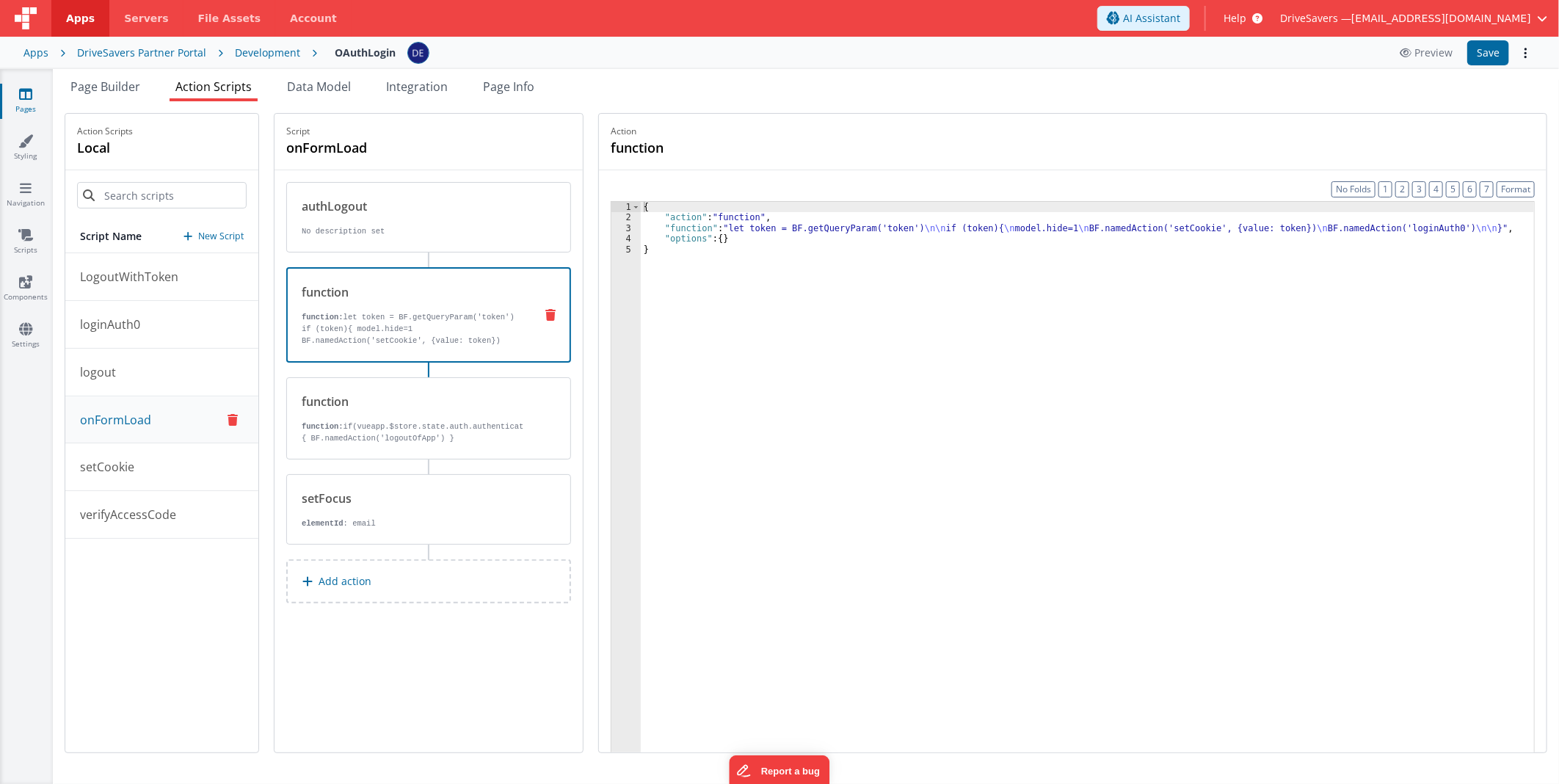
click at [759, 225] on div "{ "action" : "function" , "function" : "let token = BF.getQueryParam('token') \…" at bounding box center [1087, 510] width 893 height 617
click at [628, 228] on div "3" at bounding box center [626, 228] width 29 height 11
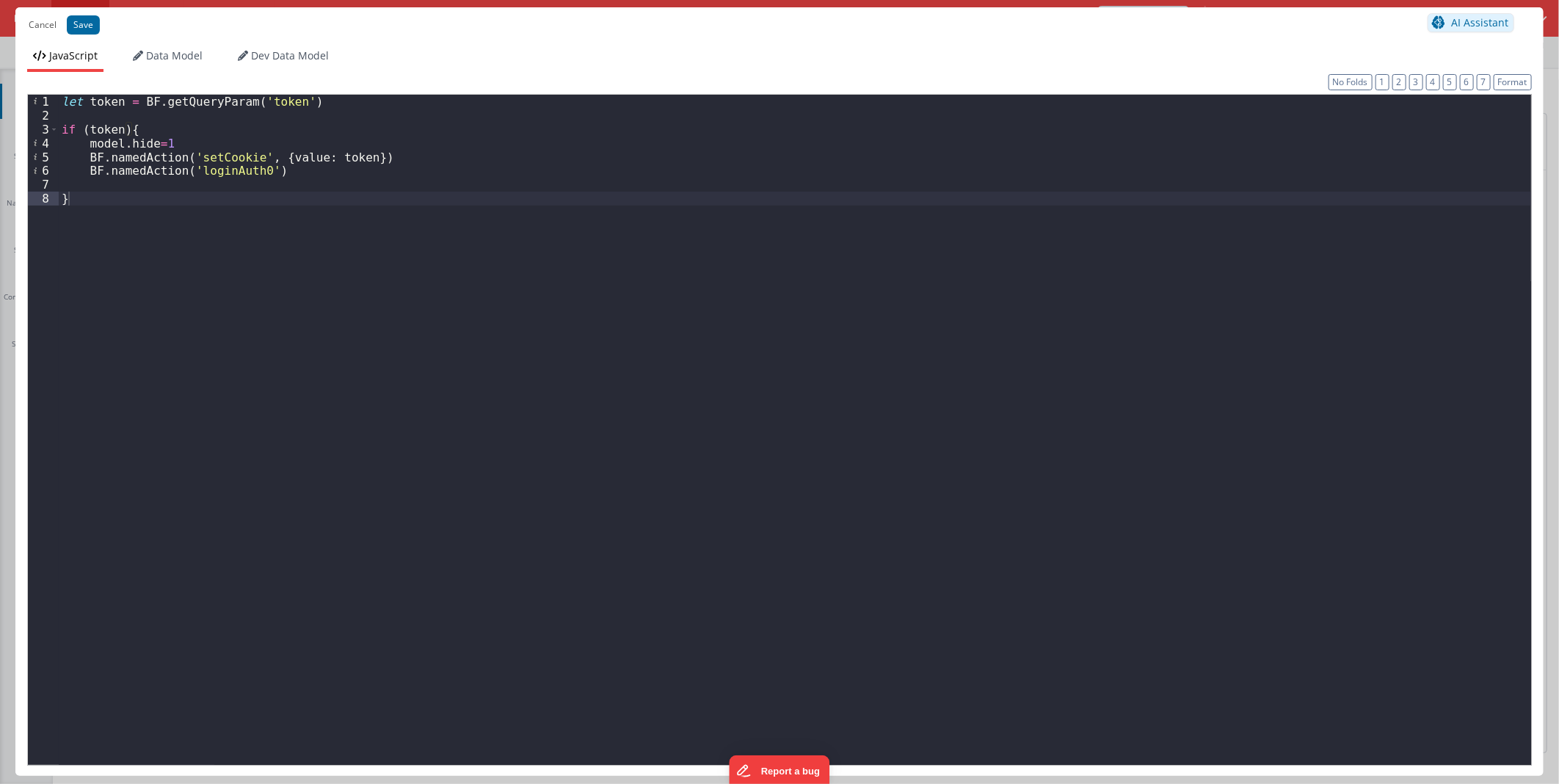
click at [145, 180] on div "let token = BF . getQueryParam ( 'token' ) if ( token ) { model . hide = 1 BF .…" at bounding box center [794, 443] width 1472 height 697
click at [144, 201] on div "let token = BF . getQueryParam ( 'token' ) if ( token ) { model . hide = 1 BF .…" at bounding box center [794, 443] width 1472 height 697
drag, startPoint x: 91, startPoint y: 166, endPoint x: 305, endPoint y: 171, distance: 214.1
click at [305, 171] on div "let token = BF . getQueryParam ( 'token' ) if ( token ) { model . hide = 1 BF .…" at bounding box center [798, 443] width 1466 height 697
click at [130, 216] on div "let token = BF . getQueryParam ( 'token' ) if ( token ) { model . hide = 1 BF .…" at bounding box center [798, 443] width 1466 height 697
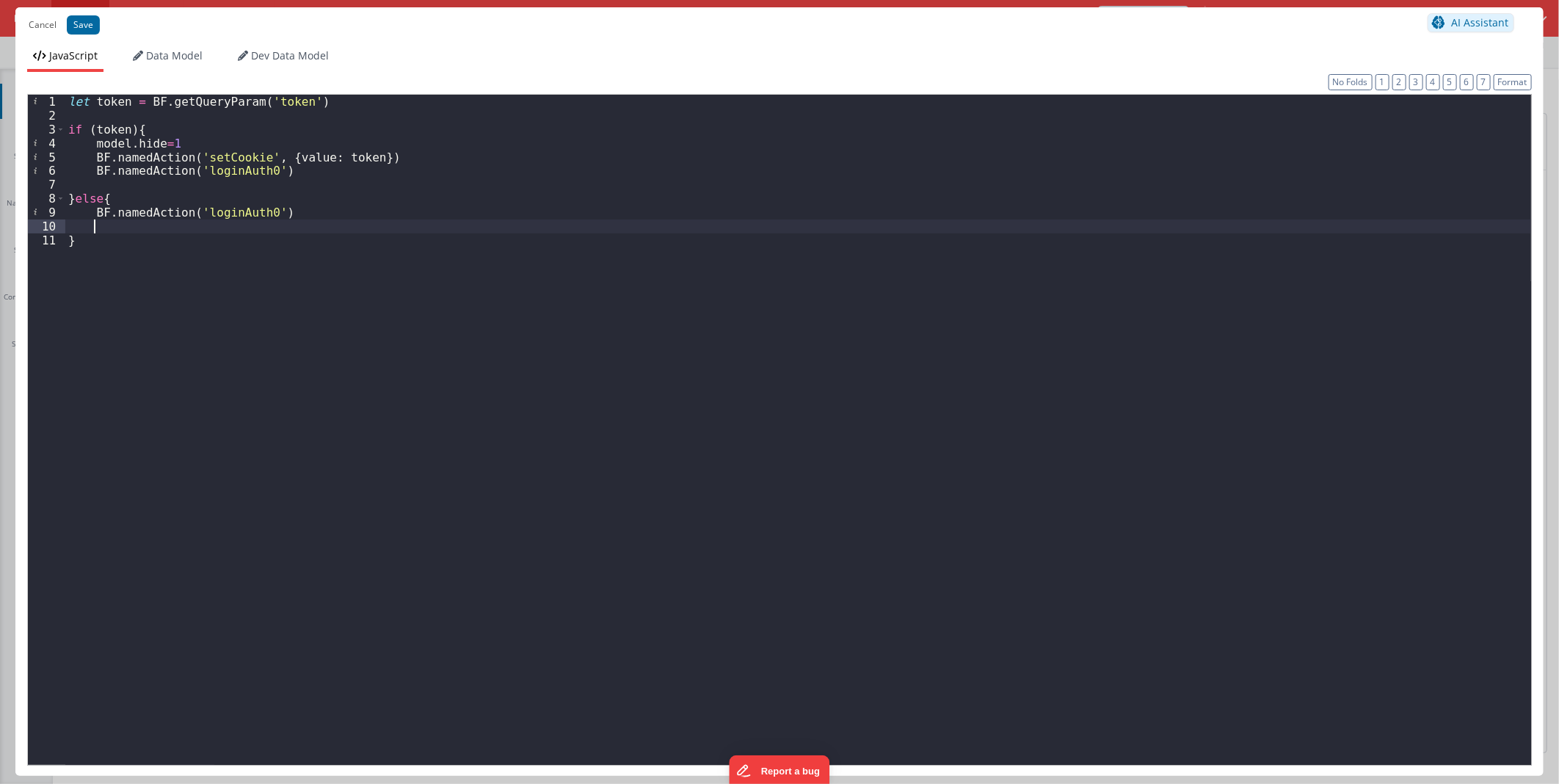
click at [123, 231] on div "let token = BF . getQueryParam ( 'token' ) if ( token ) { model . hide = 1 BF .…" at bounding box center [798, 443] width 1466 height 697
click at [85, 24] on button "Save" at bounding box center [84, 25] width 33 height 19
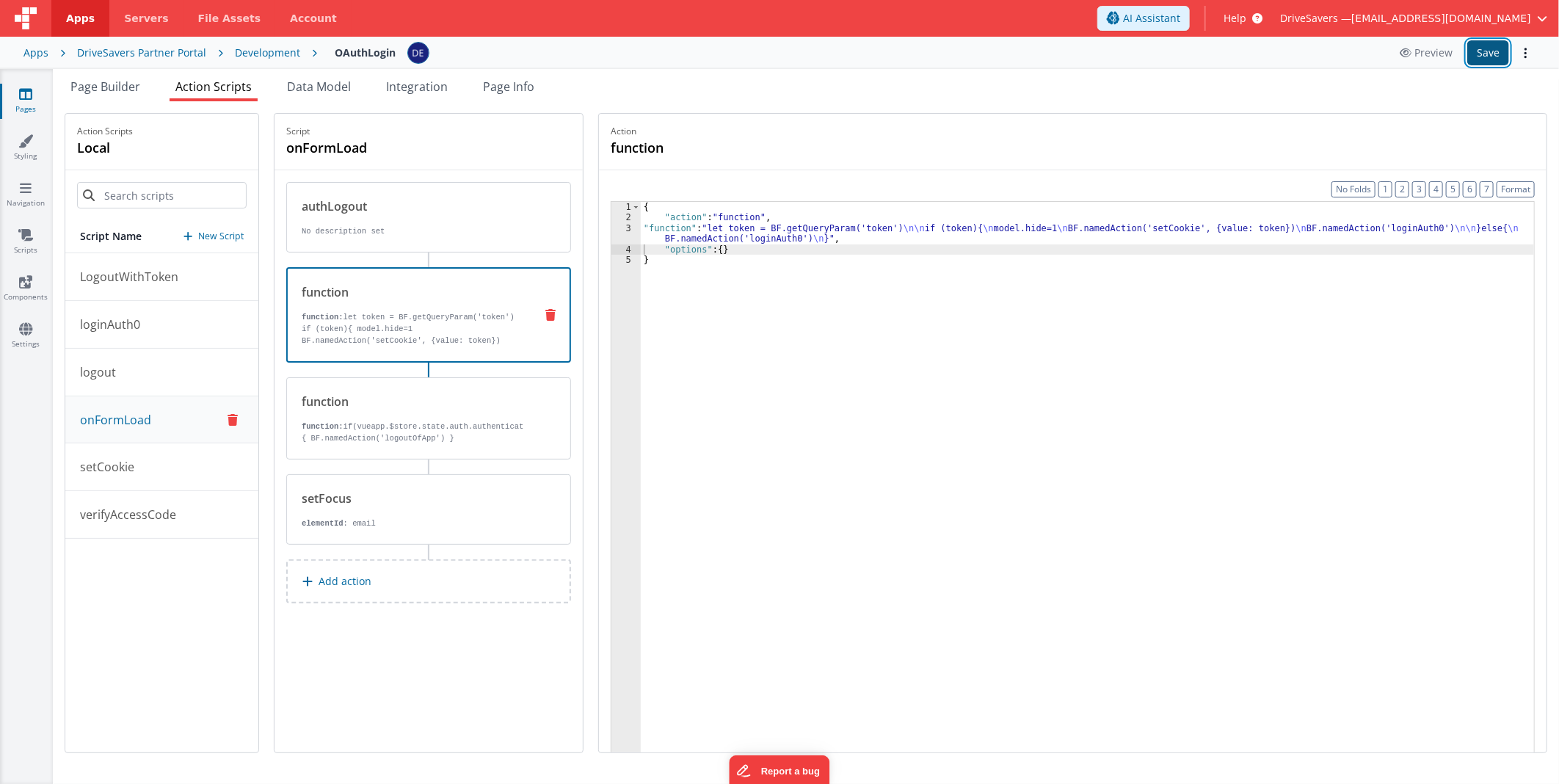
click at [1490, 49] on button "Save" at bounding box center [1488, 53] width 42 height 25
click at [179, 55] on div "DriveSavers Partner Portal" at bounding box center [141, 53] width 129 height 15
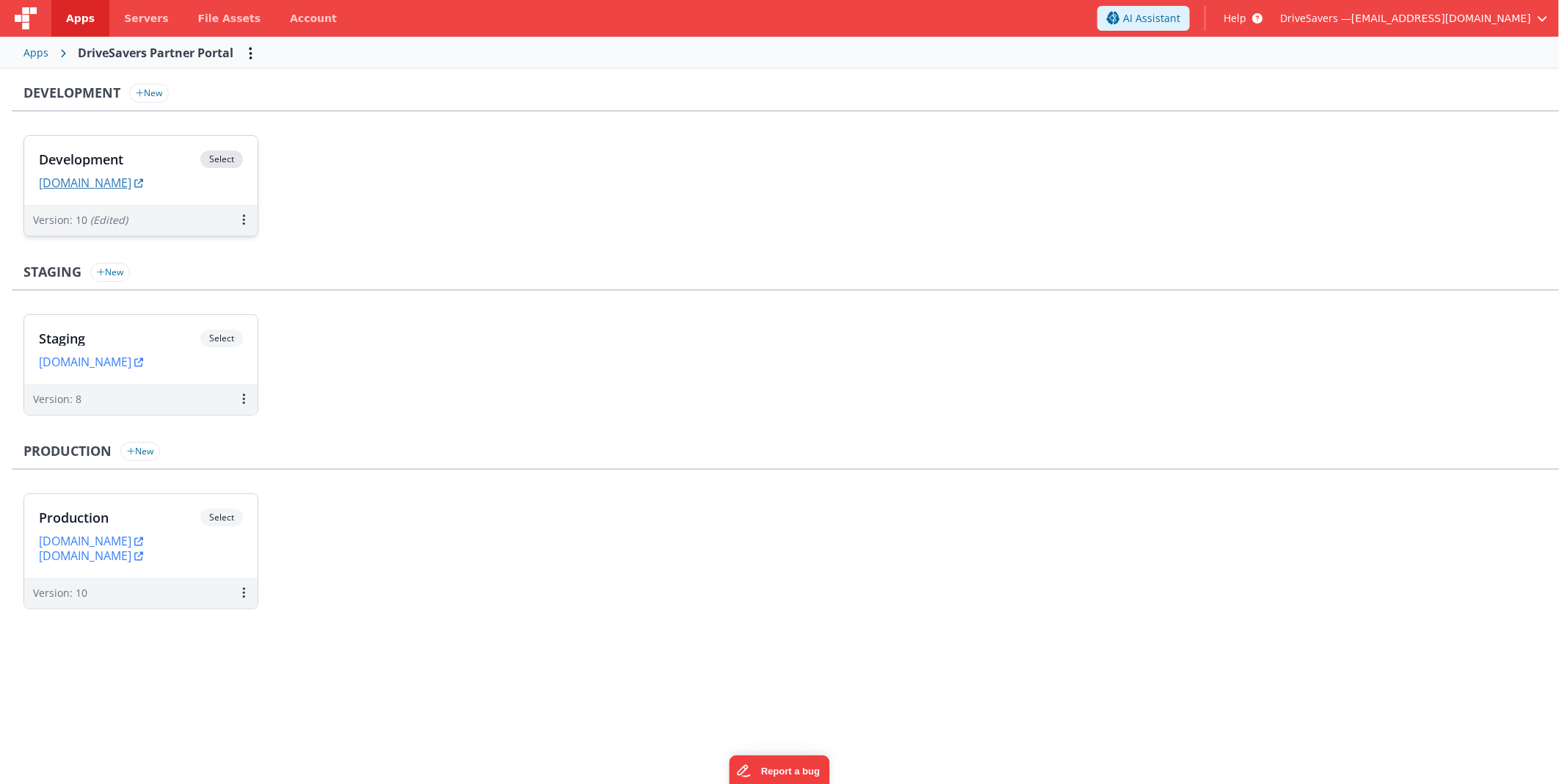
click at [143, 187] on link "[DOMAIN_NAME]" at bounding box center [91, 182] width 104 height 15
click at [894, 266] on div "Staging New" at bounding box center [785, 276] width 1547 height 28
